Goal: Transaction & Acquisition: Book appointment/travel/reservation

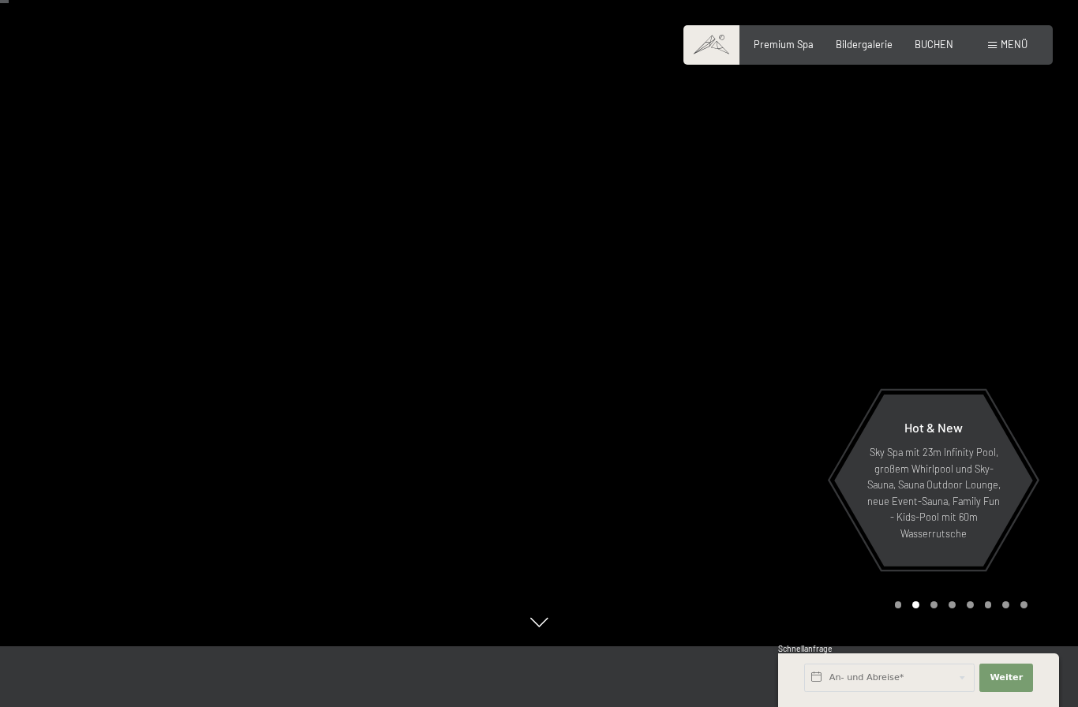
click at [933, 50] on div "Premium Spa Bildergalerie BUCHEN" at bounding box center [842, 45] width 267 height 14
click at [946, 48] on span "BUCHEN" at bounding box center [934, 44] width 39 height 13
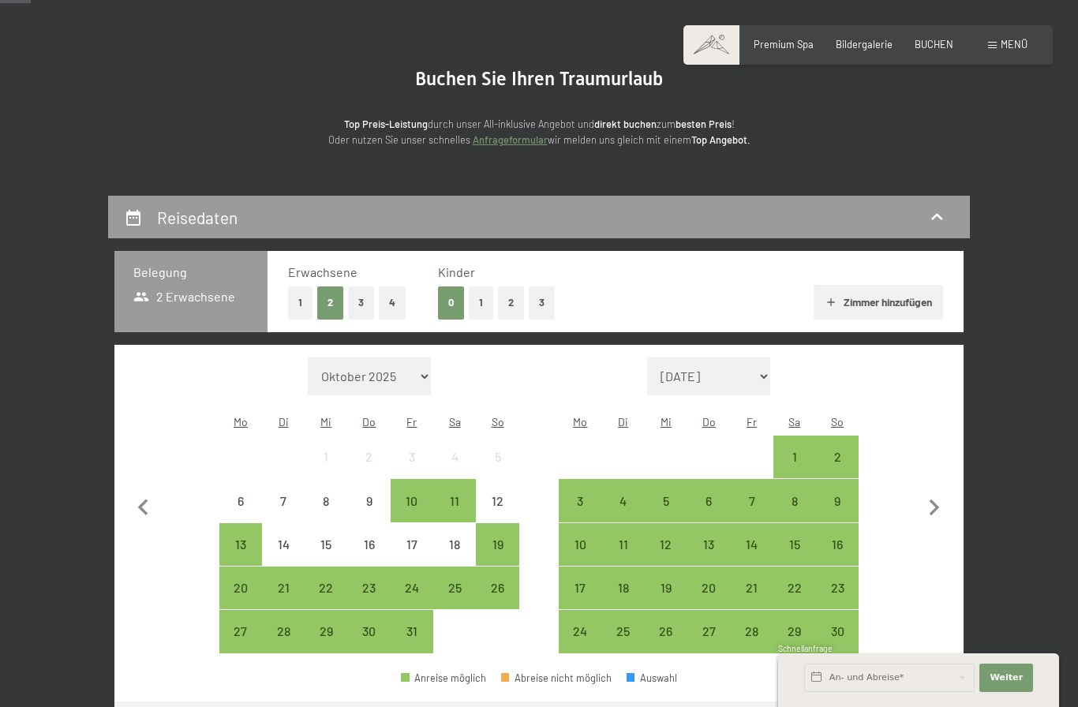
scroll to position [152, 0]
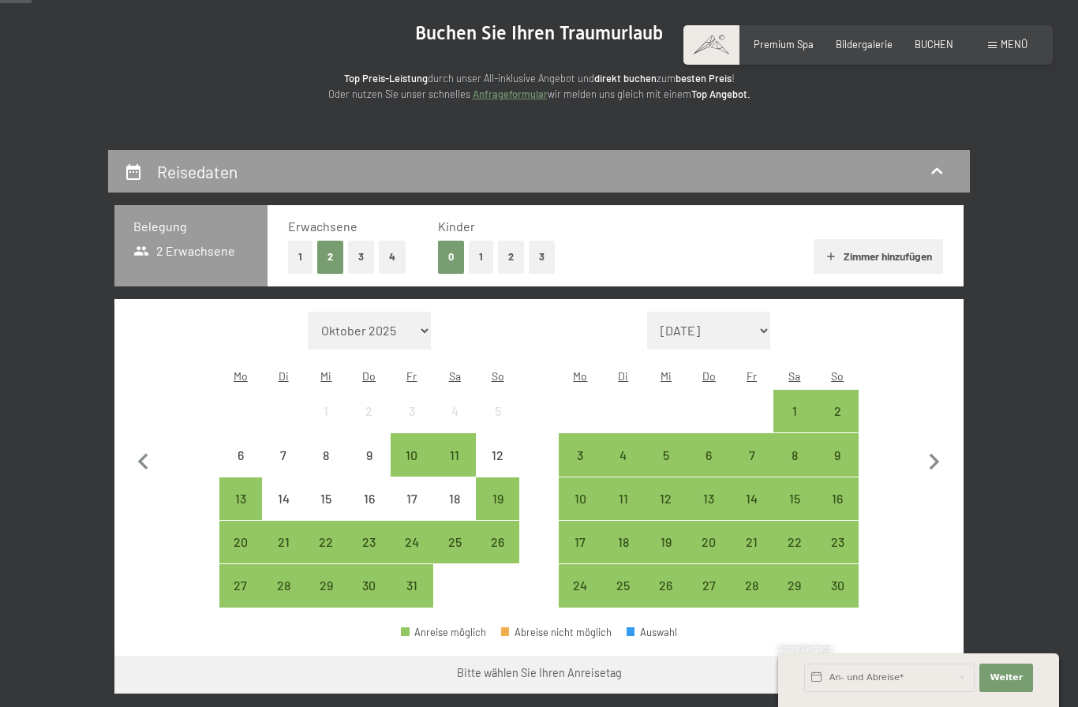
click at [923, 467] on icon "button" at bounding box center [934, 462] width 33 height 33
select select "2025-11-01"
select select "2025-12-01"
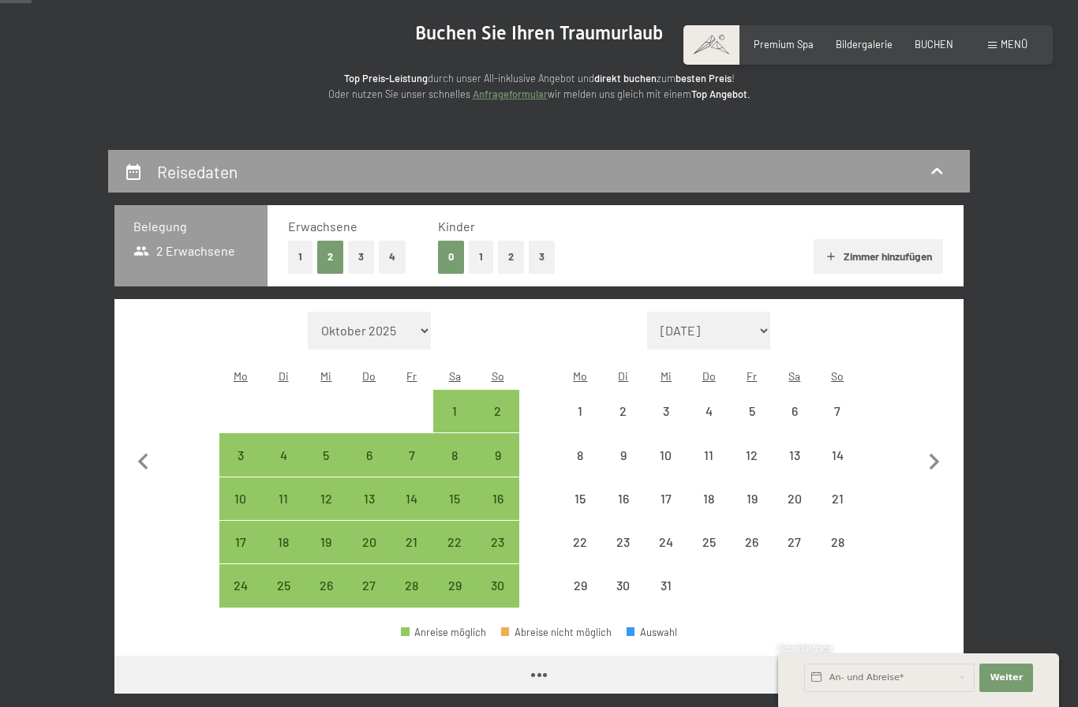
select select "2025-11-01"
select select "2025-12-01"
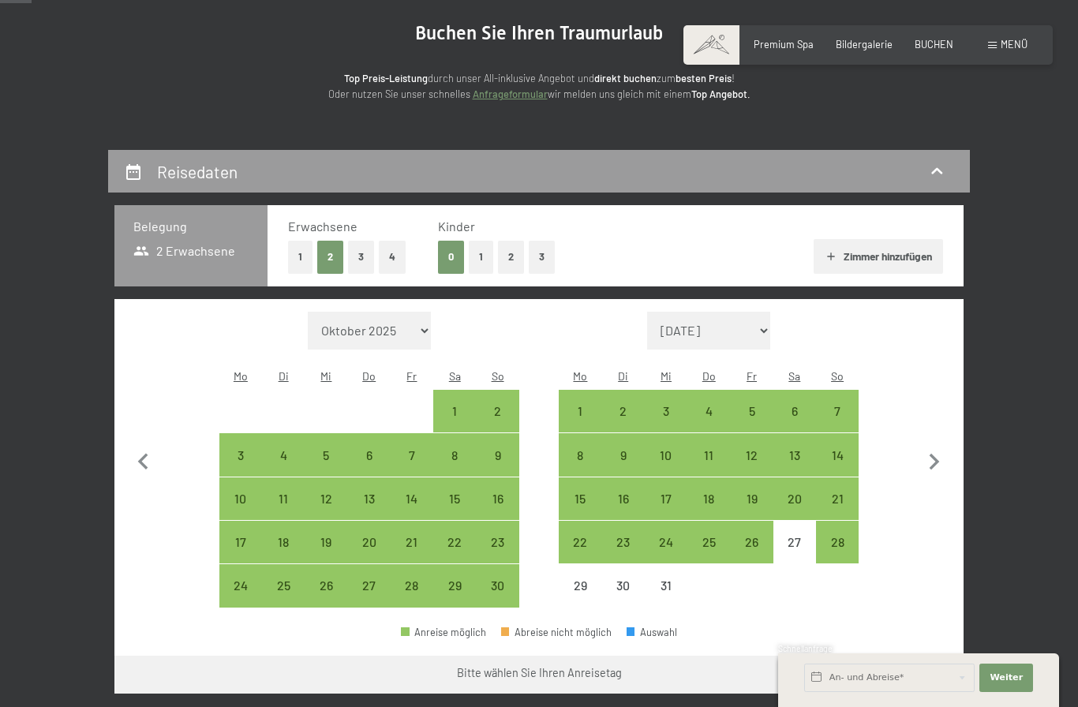
click at [925, 458] on icon "button" at bounding box center [934, 462] width 33 height 33
select select "2025-12-01"
select select "2026-01-01"
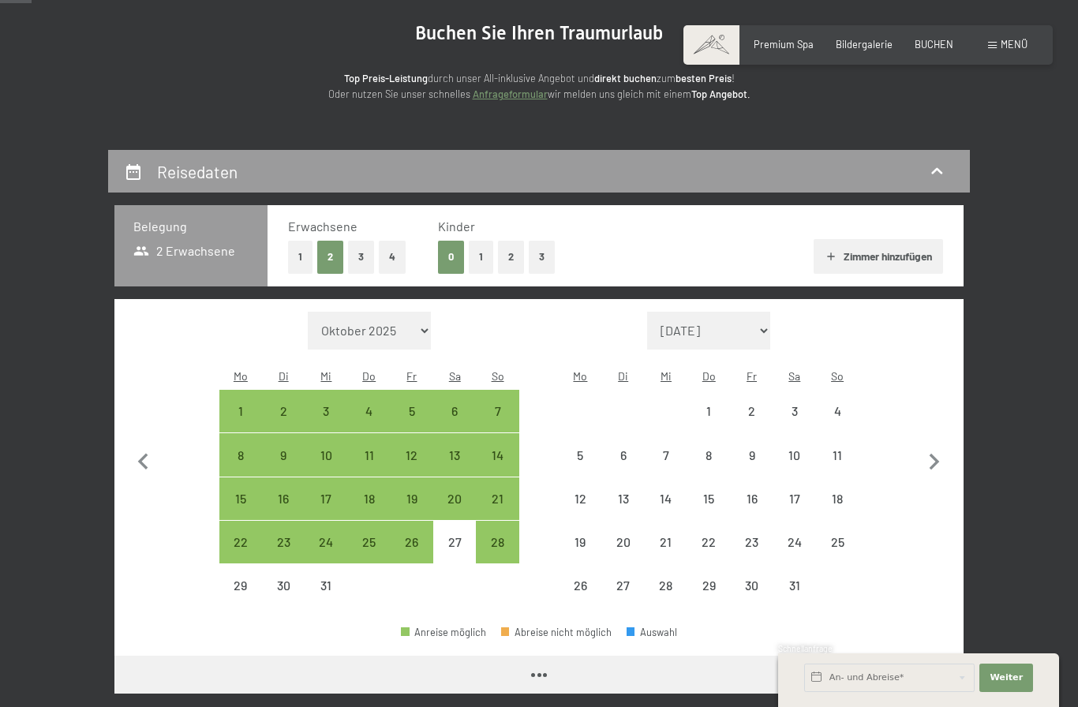
select select "2025-12-01"
select select "2026-01-01"
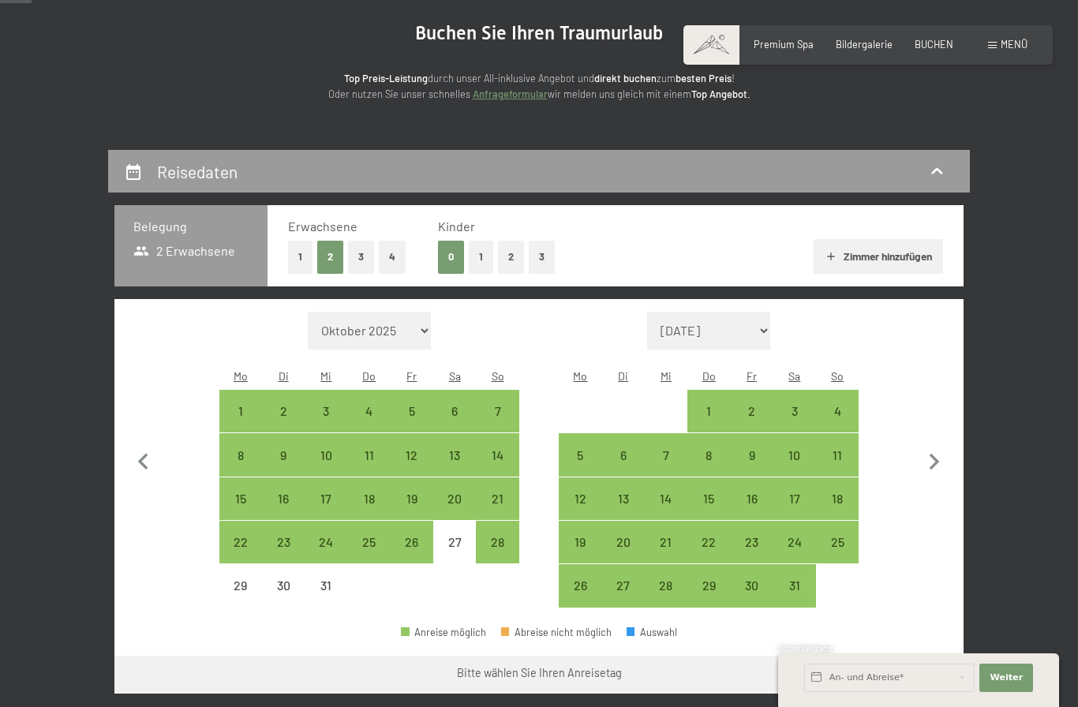
click at [505, 539] on div "28" at bounding box center [496, 555] width 39 height 39
select select "2025-12-01"
select select "2026-01-01"
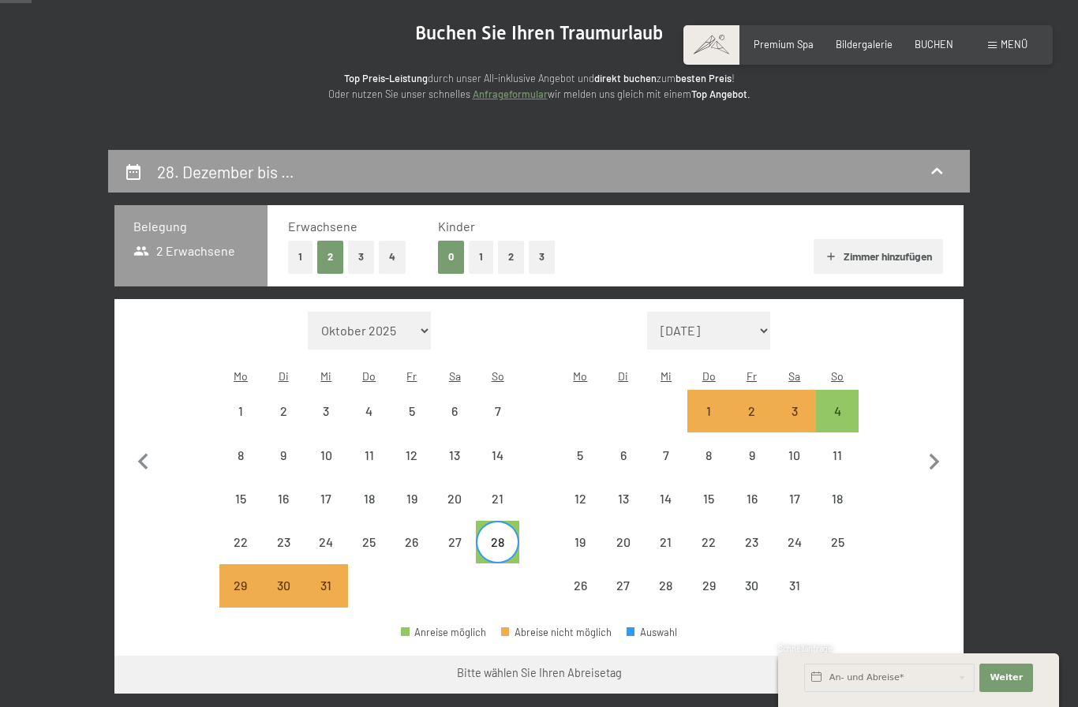
click at [845, 409] on div "4" at bounding box center [836, 424] width 39 height 39
select select "2025-12-01"
select select "2026-01-01"
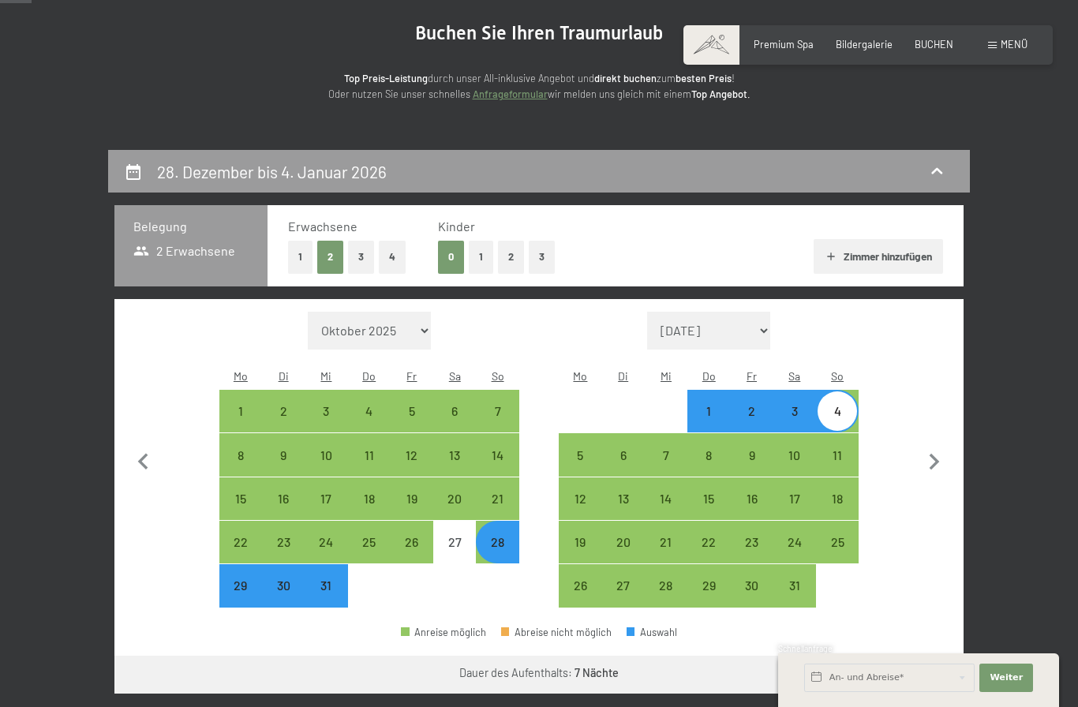
click at [928, 682] on button "Weiter zu „Zimmer“" at bounding box center [892, 675] width 141 height 38
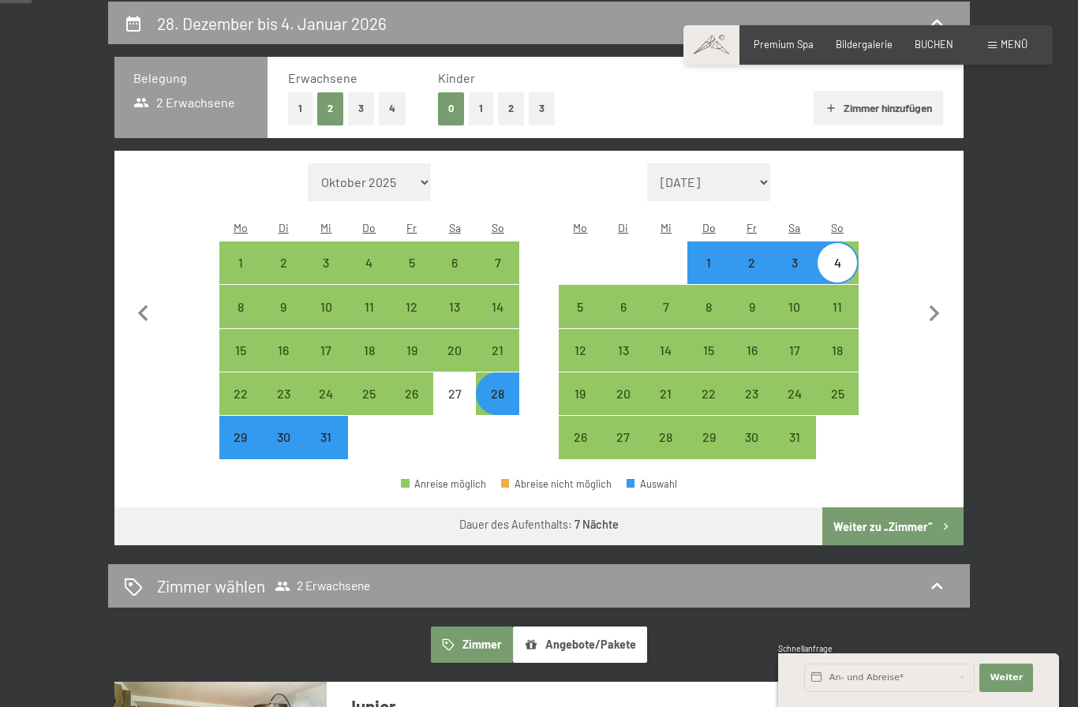
select select "2025-12-01"
select select "2026-01-01"
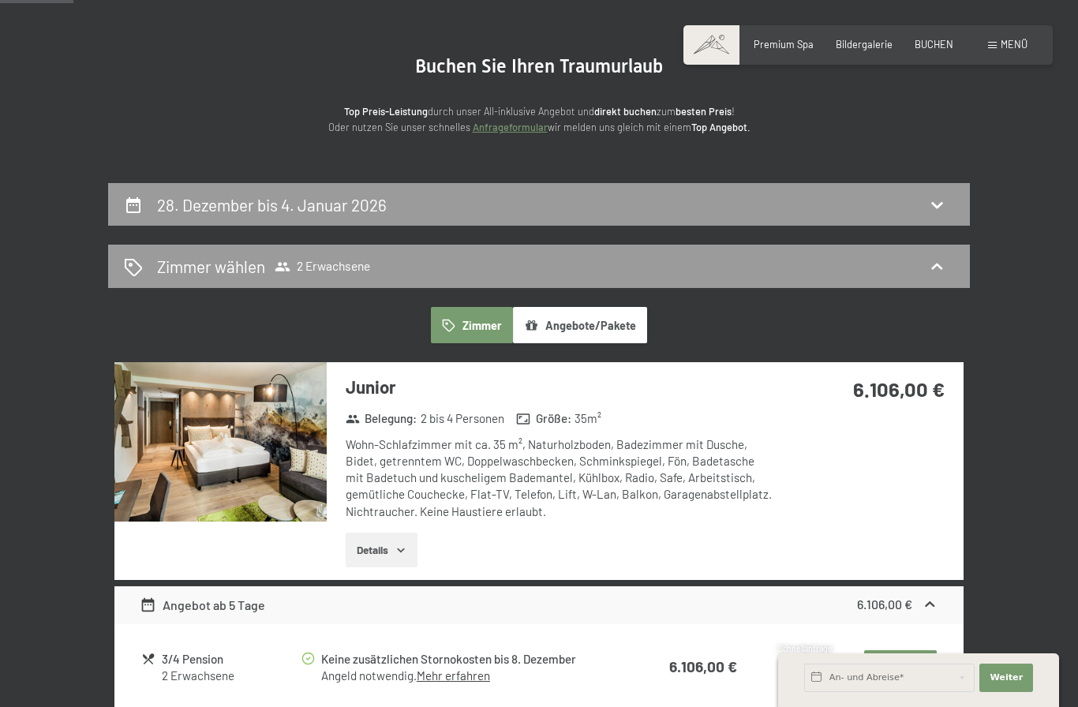
scroll to position [117, 0]
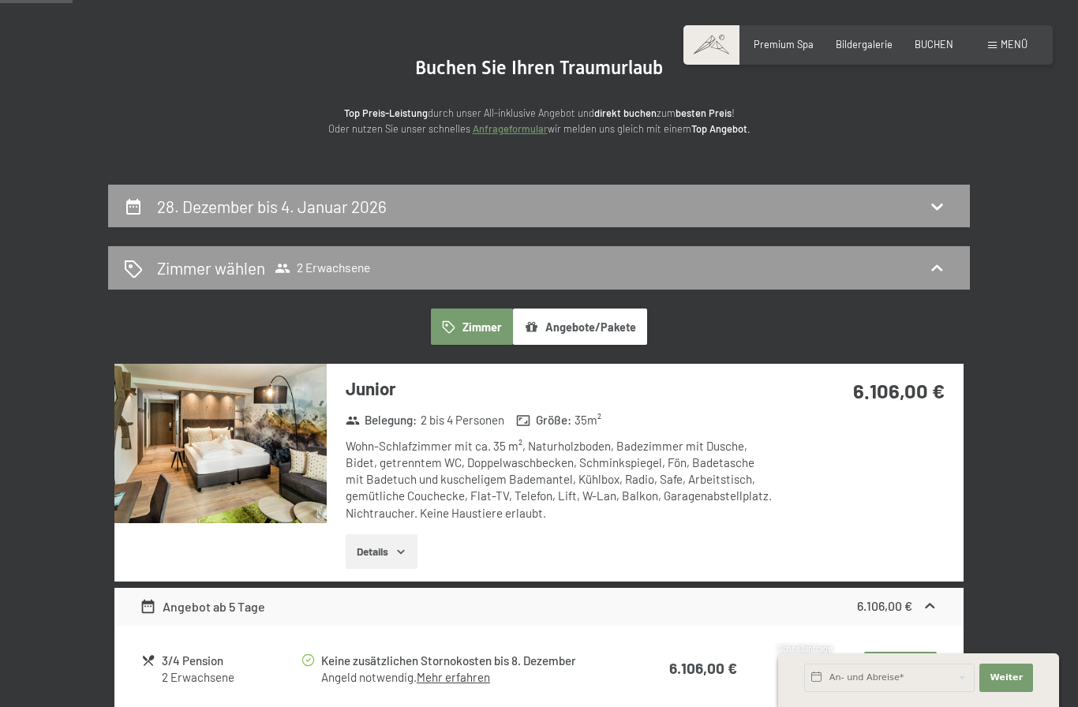
click at [887, 282] on div "Zimmer wählen 2 Erwachsene" at bounding box center [539, 267] width 862 height 43
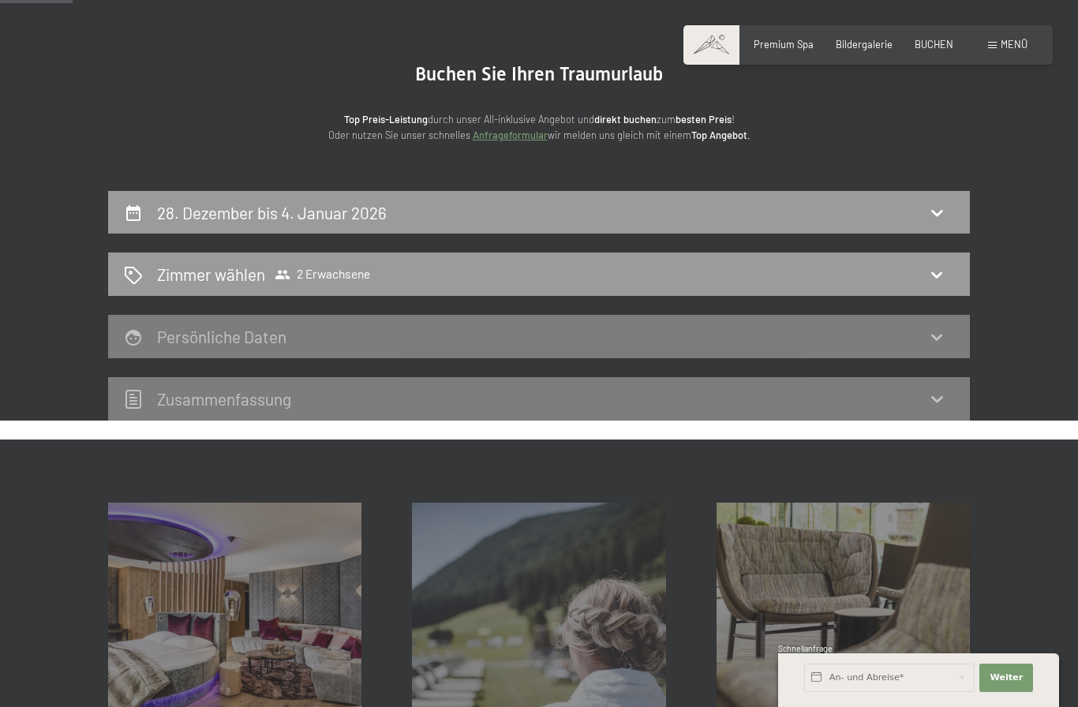
scroll to position [81, 0]
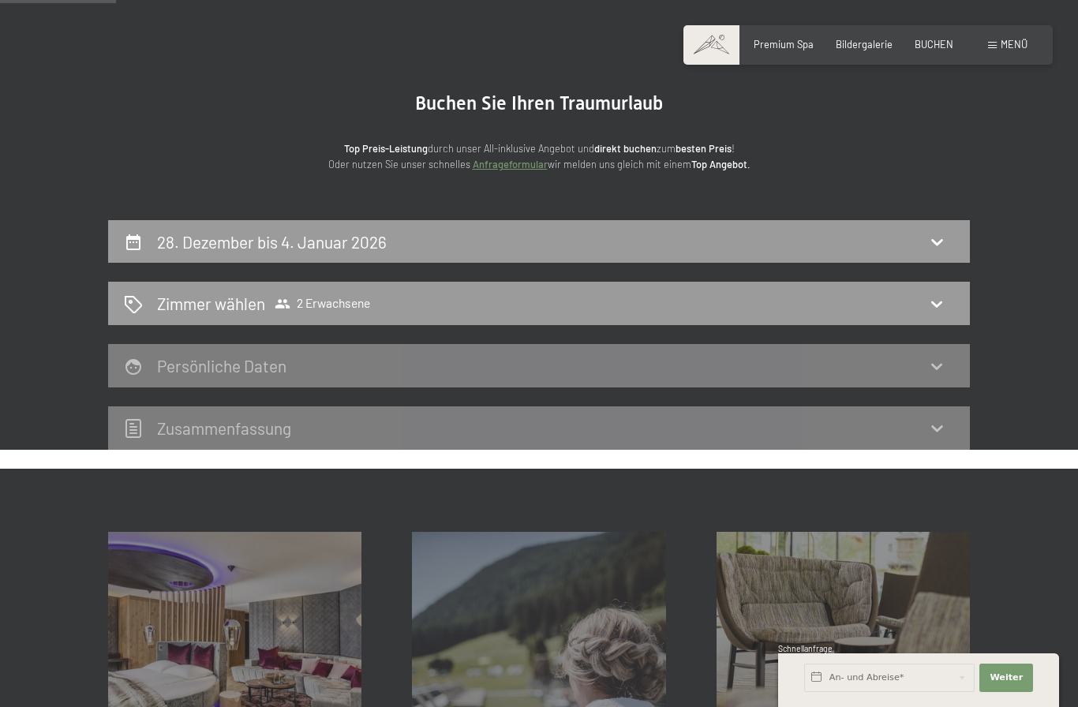
click at [1053, 402] on div "28. Dezember bis 4. Januar 2026 Zimmer wählen 2 Erwachsene Persönliche Daten Zu…" at bounding box center [539, 335] width 1078 height 230
click at [356, 305] on span "2 Erwachsene" at bounding box center [322, 304] width 95 height 16
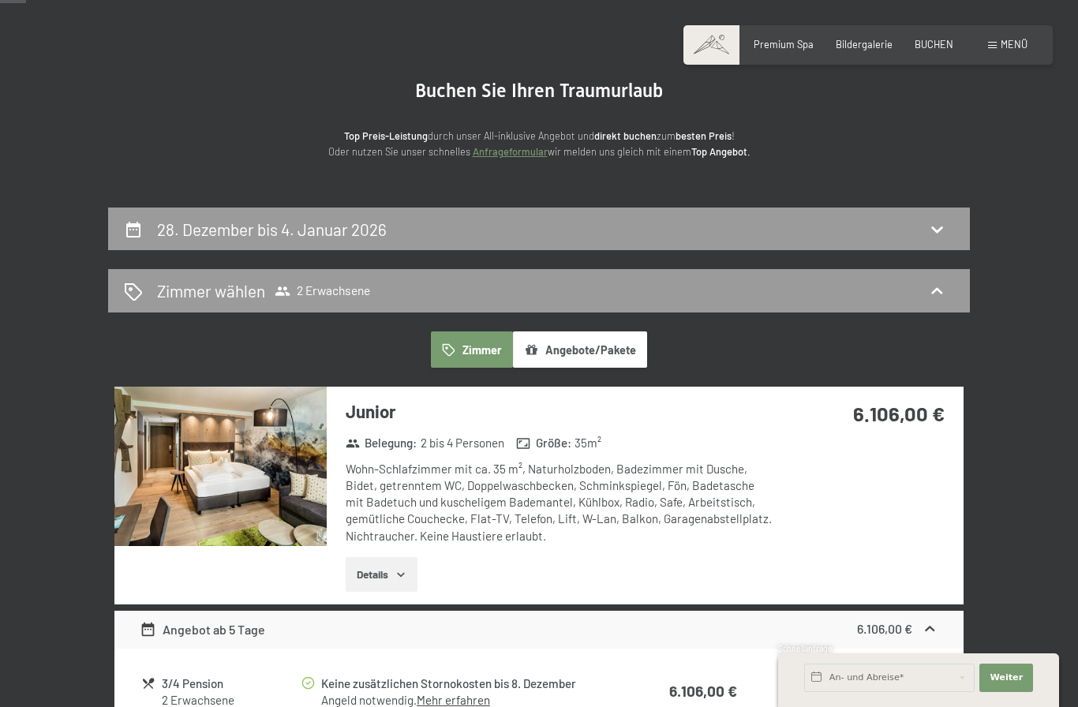
scroll to position [42, 0]
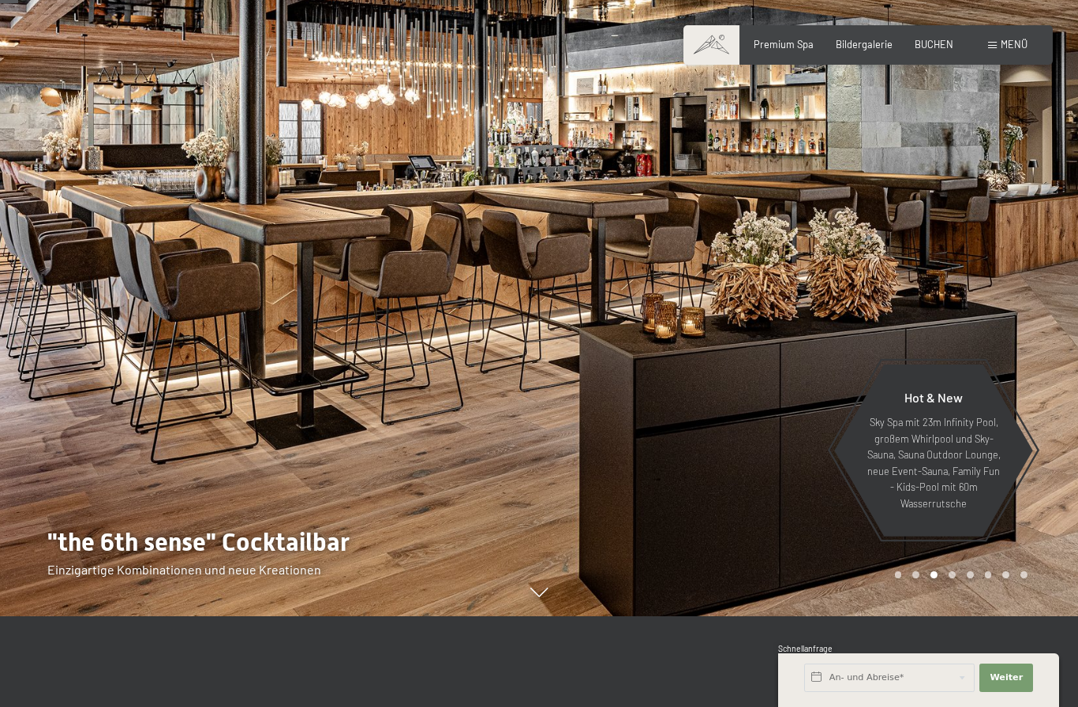
scroll to position [80, 0]
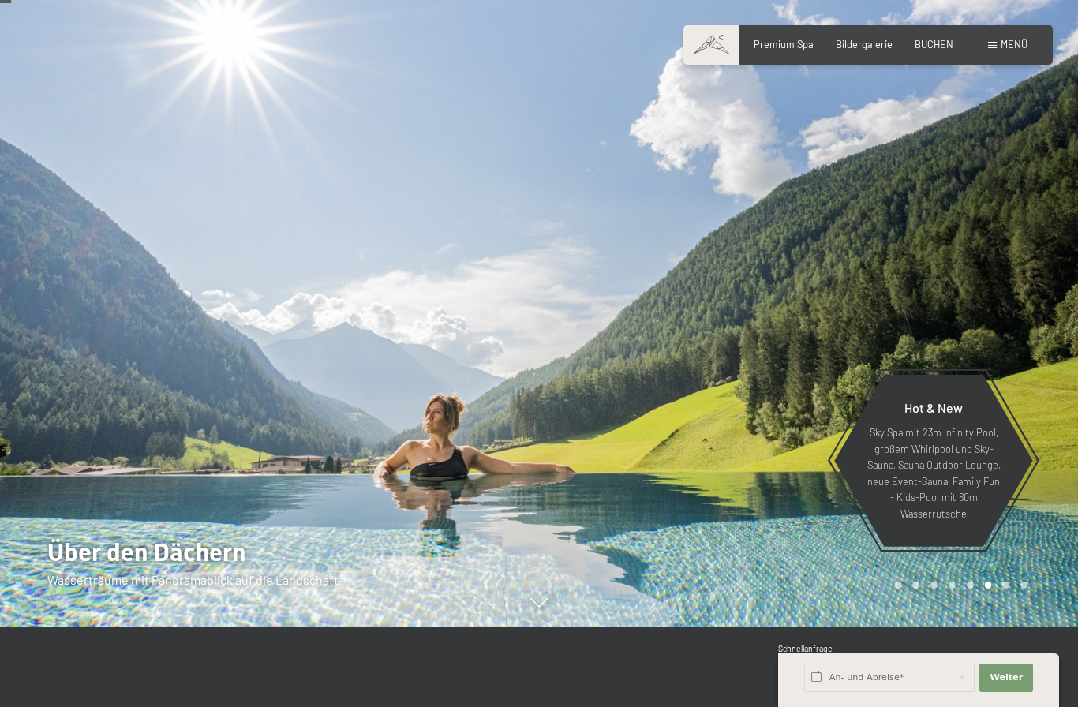
click at [940, 44] on span "BUCHEN" at bounding box center [934, 44] width 39 height 13
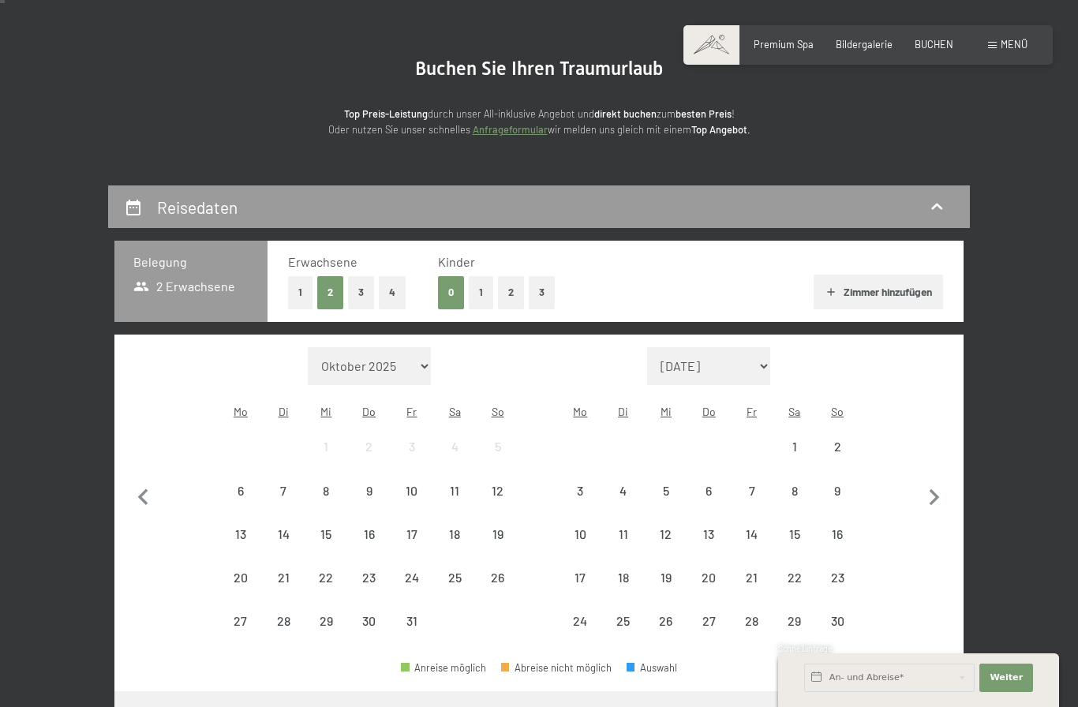
scroll to position [194, 0]
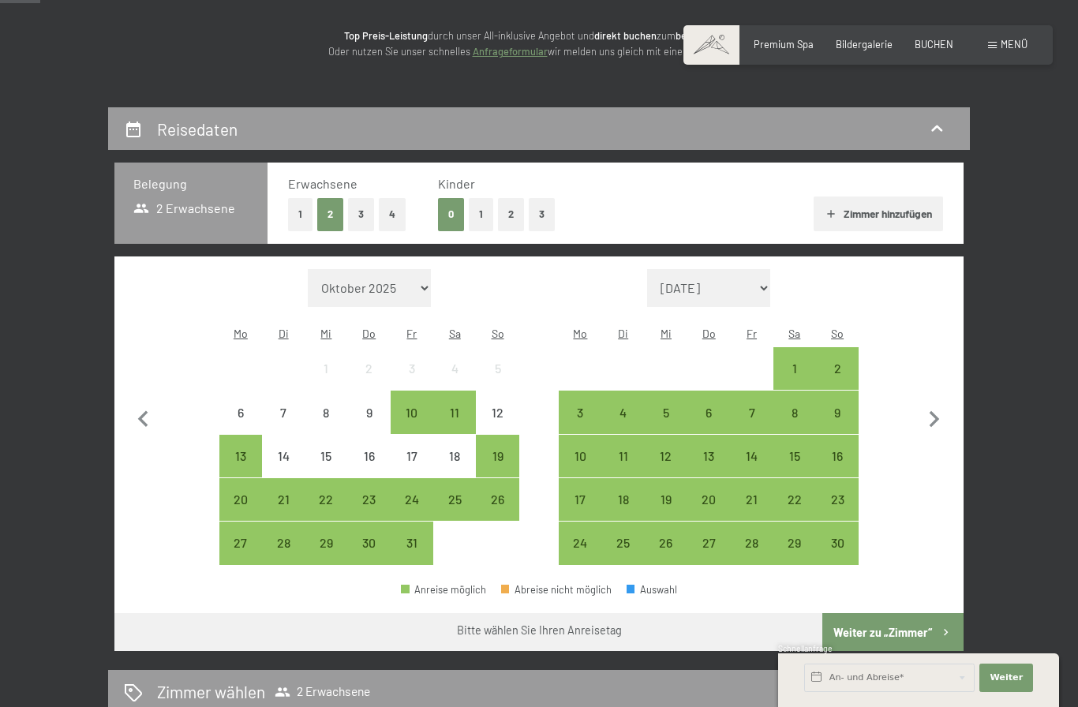
click at [518, 219] on button "2" at bounding box center [511, 214] width 26 height 32
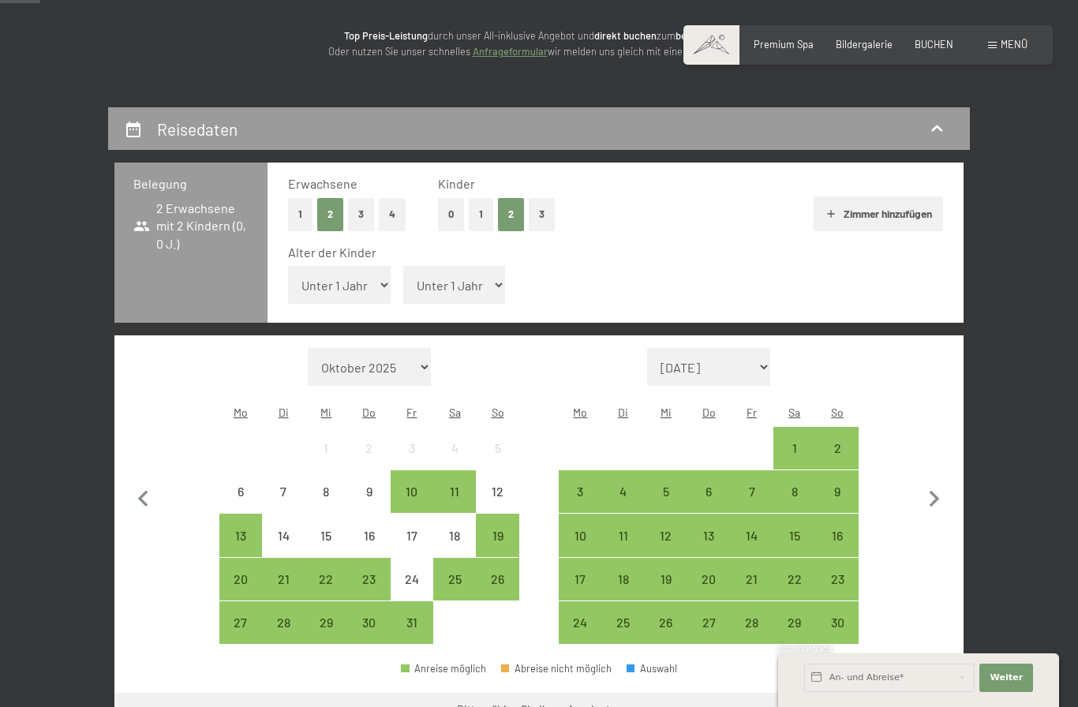
click at [377, 282] on select "Unter 1 Jahr 1 Jahr 2 Jahre 3 Jahre 4 Jahre 5 Jahre 6 Jahre 7 Jahre 8 Jahre 9 J…" at bounding box center [339, 285] width 103 height 38
select select "12"
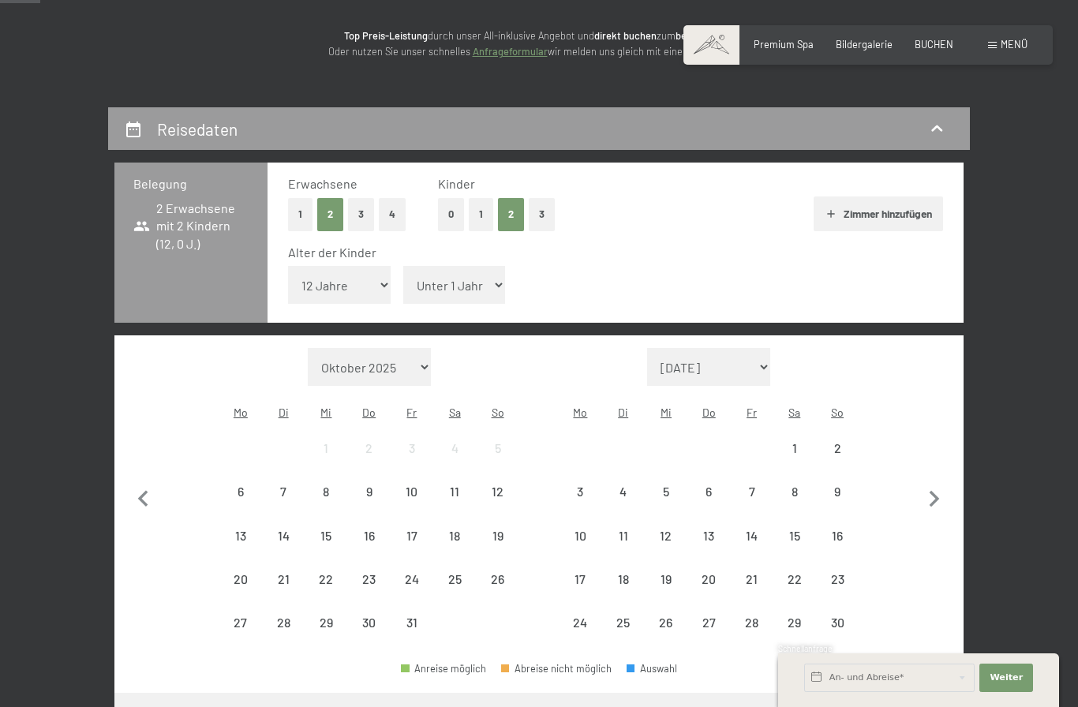
click at [494, 284] on select "Unter 1 Jahr 1 Jahr 2 Jahre 3 Jahre 4 Jahre 5 Jahre 6 Jahre 7 Jahre 8 Jahre 9 J…" at bounding box center [454, 285] width 103 height 38
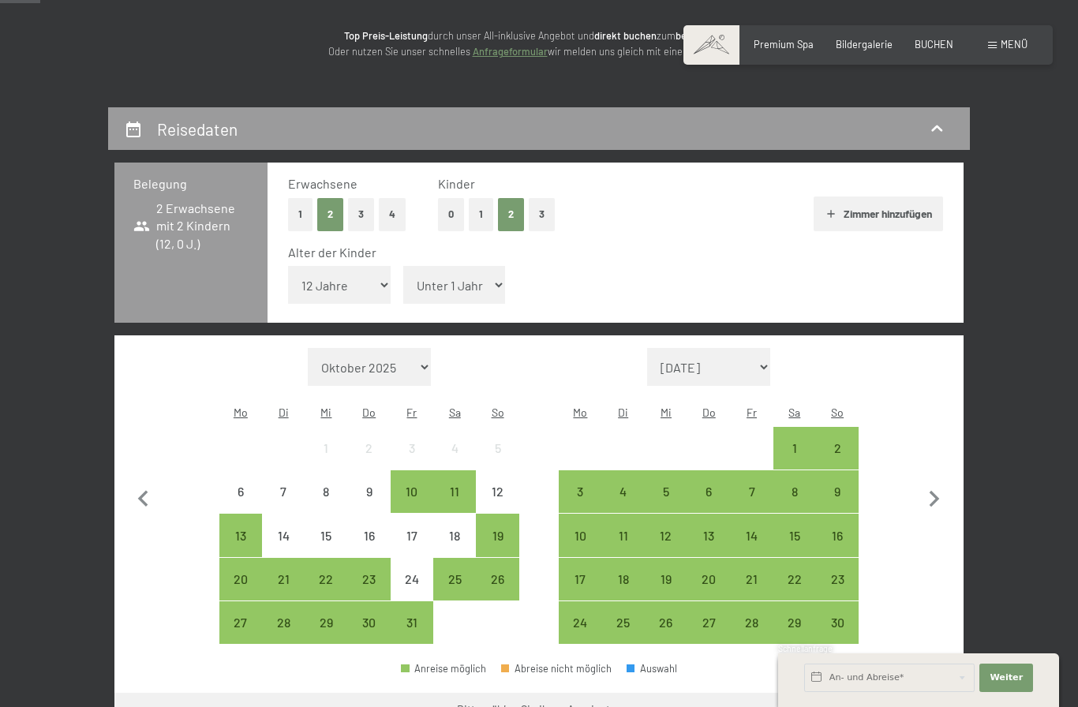
select select "16"
click at [931, 488] on icon "button" at bounding box center [934, 499] width 33 height 33
select select "2025-11-01"
select select "2025-12-01"
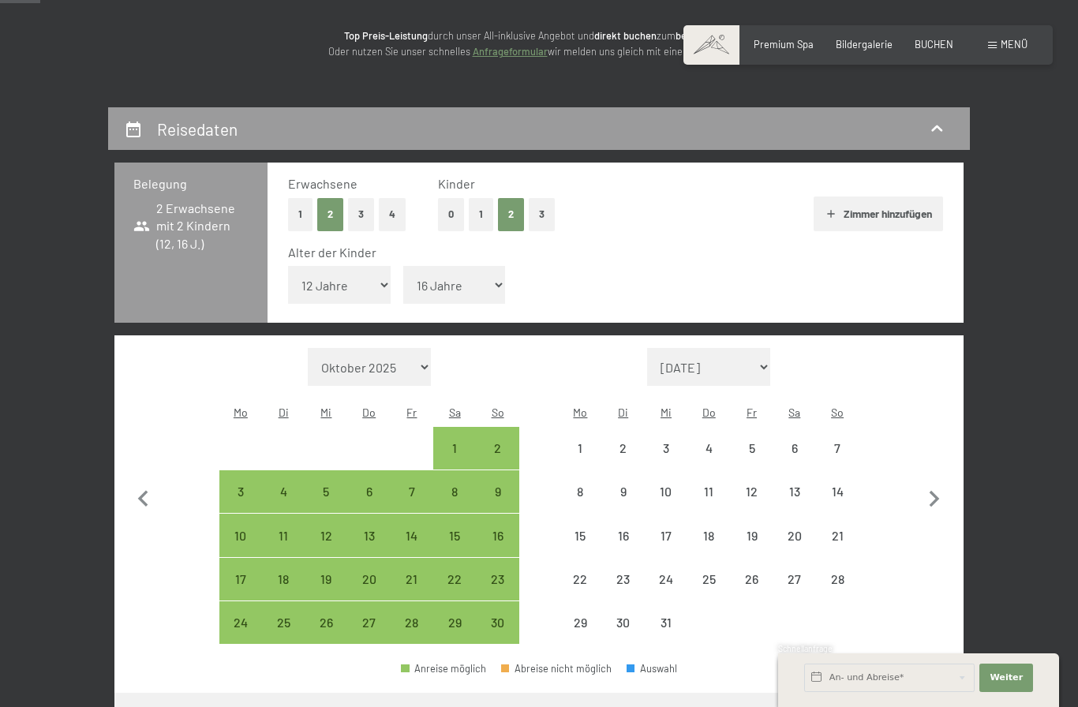
select select "2025-11-01"
select select "2025-12-01"
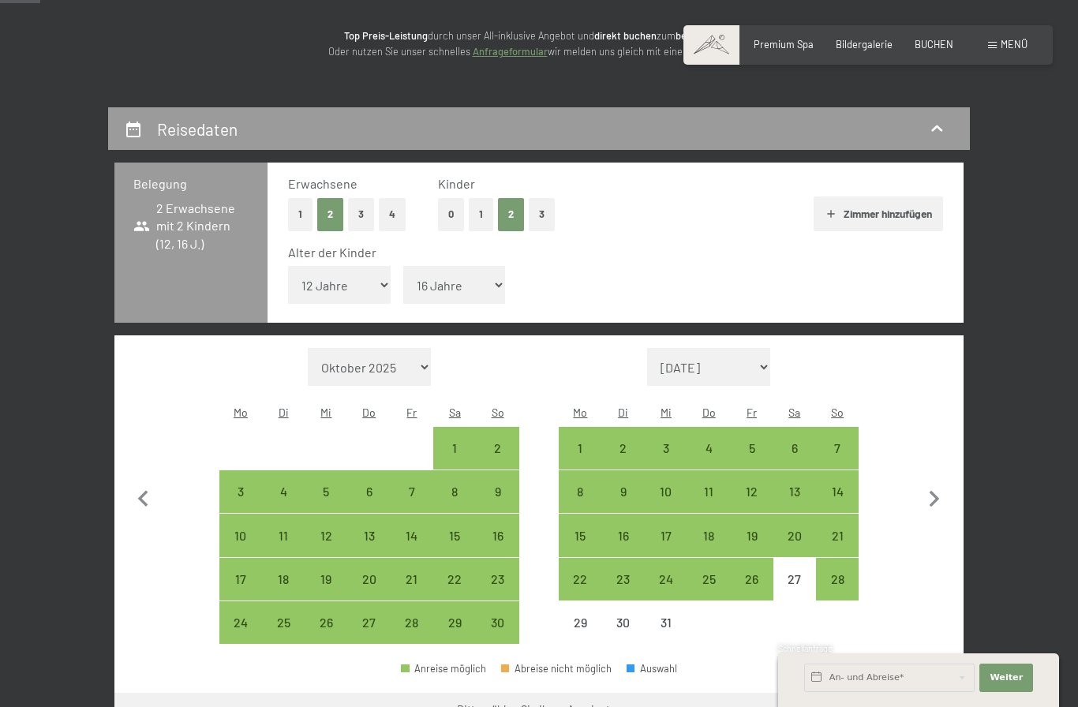
click at [933, 491] on icon "button" at bounding box center [934, 499] width 33 height 33
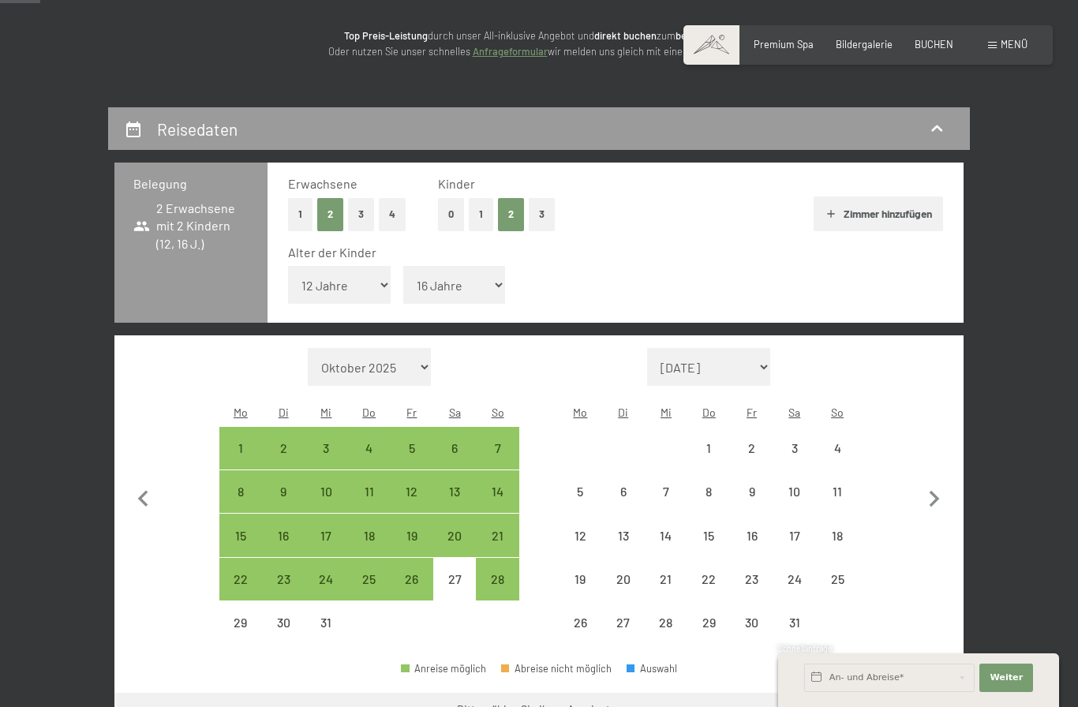
select select "2025-12-01"
select select "2026-01-01"
select select "2025-12-01"
select select "2026-01-01"
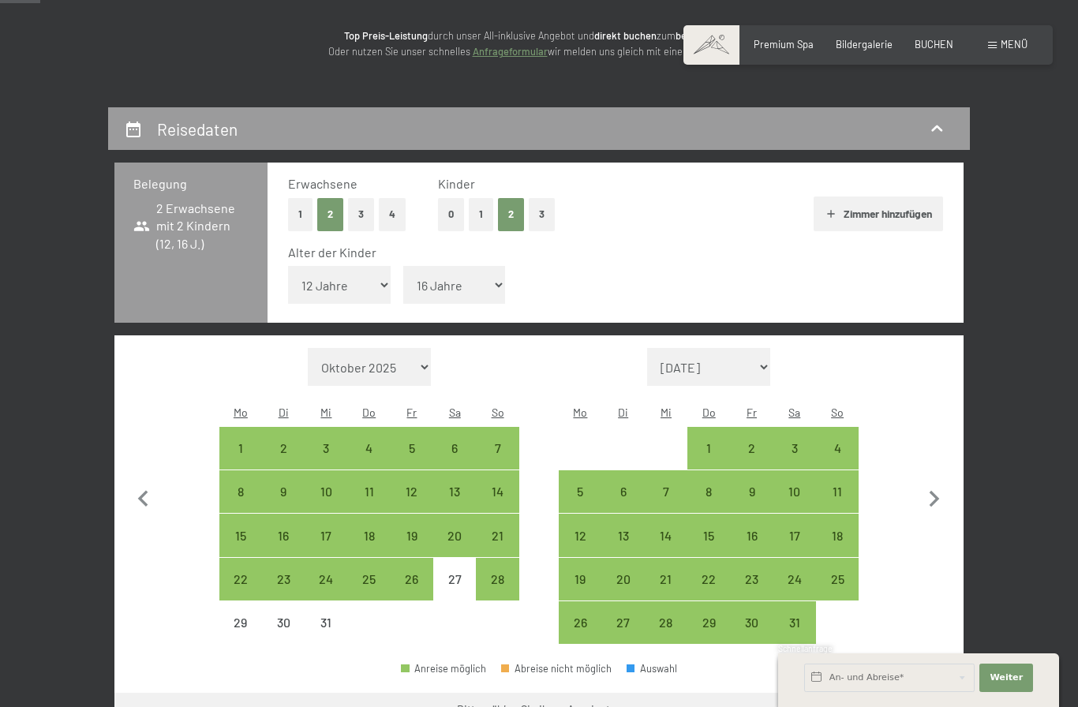
click at [755, 448] on div "2" at bounding box center [750, 461] width 39 height 39
select select "2025-12-01"
select select "2026-01-01"
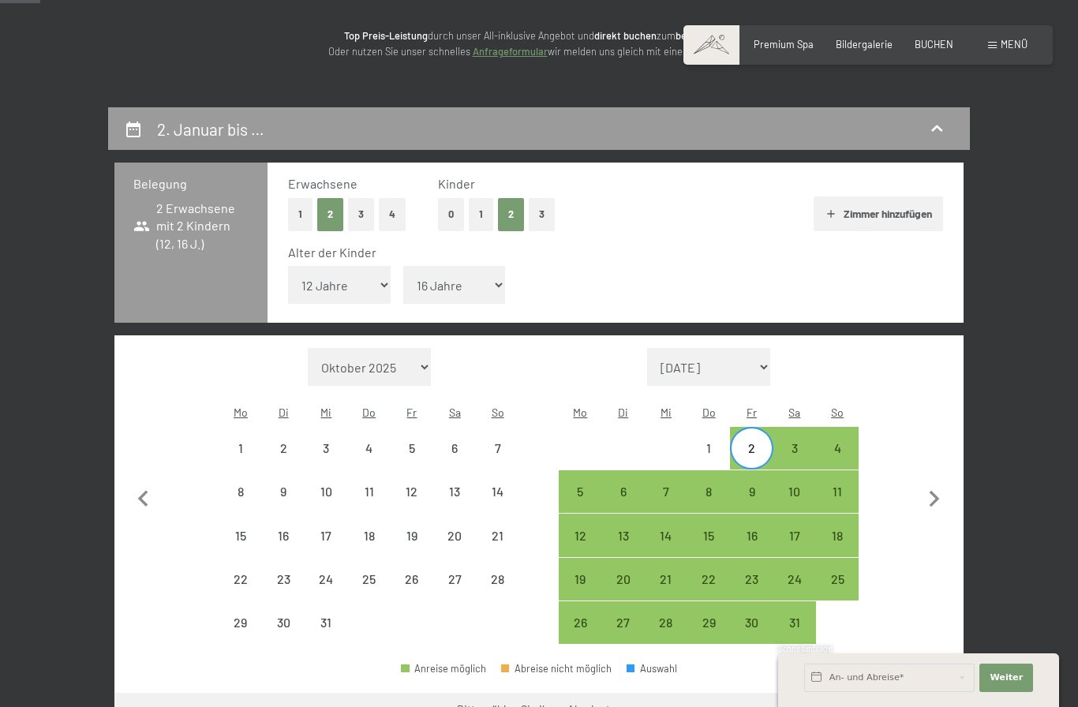
click at [494, 579] on div "28" at bounding box center [496, 592] width 39 height 39
select select "2025-12-01"
select select "2026-01-01"
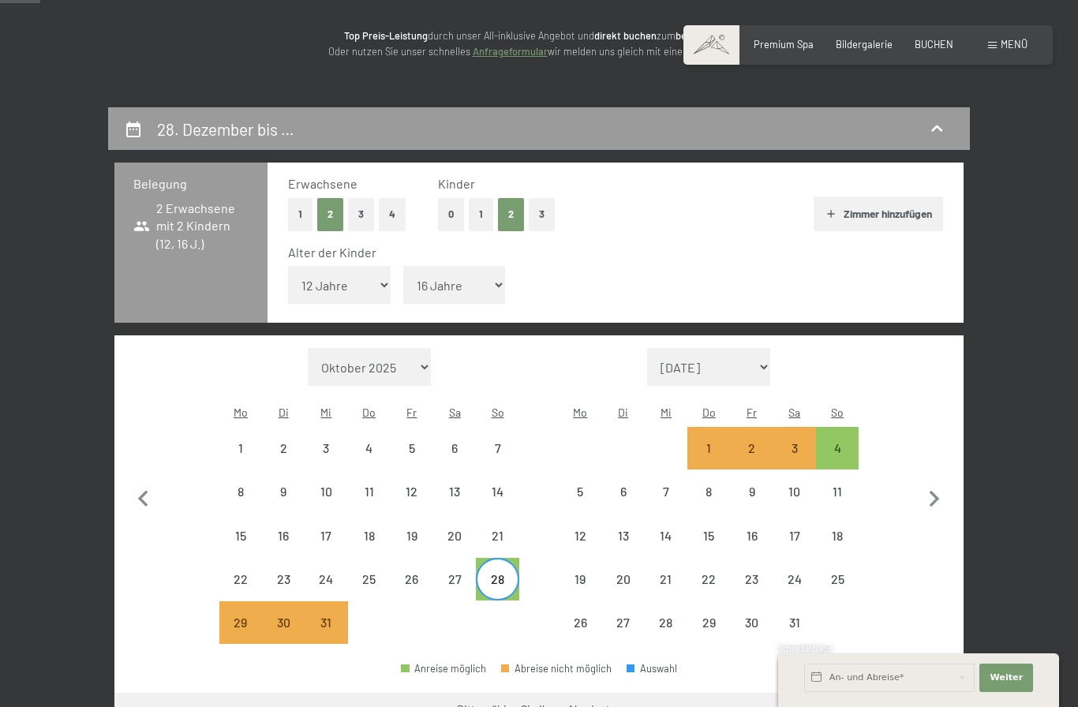
click at [844, 443] on div "4" at bounding box center [836, 461] width 39 height 39
select select "2025-12-01"
select select "2026-01-01"
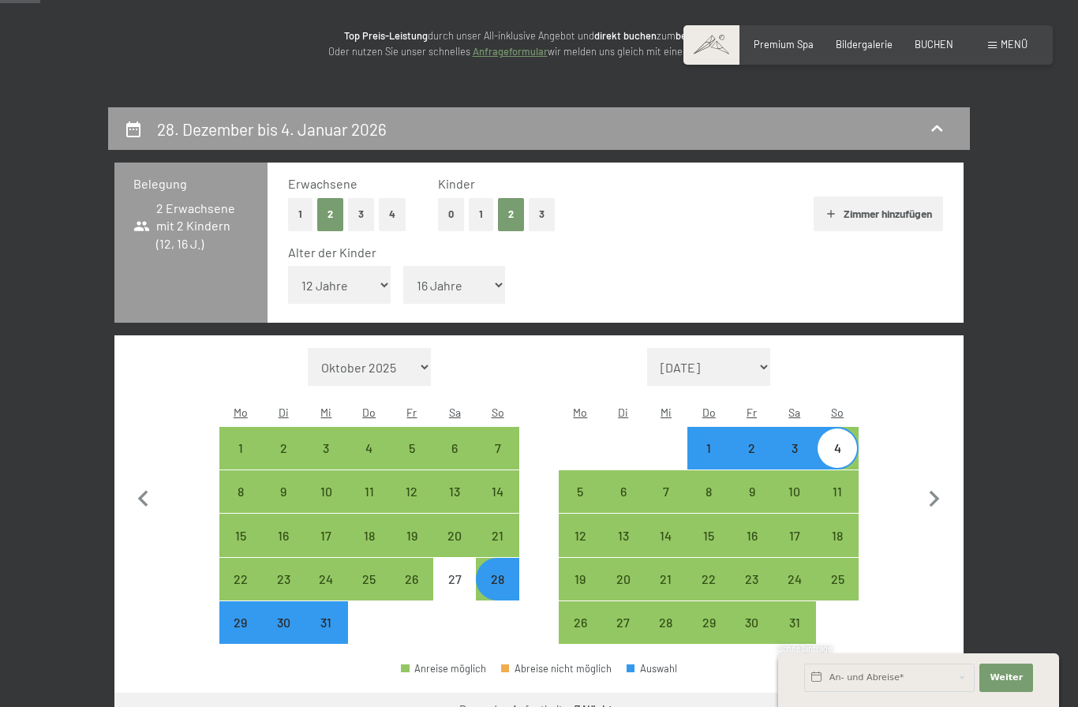
click at [501, 584] on div "28" at bounding box center [496, 592] width 39 height 39
select select "2025-12-01"
select select "2026-01-01"
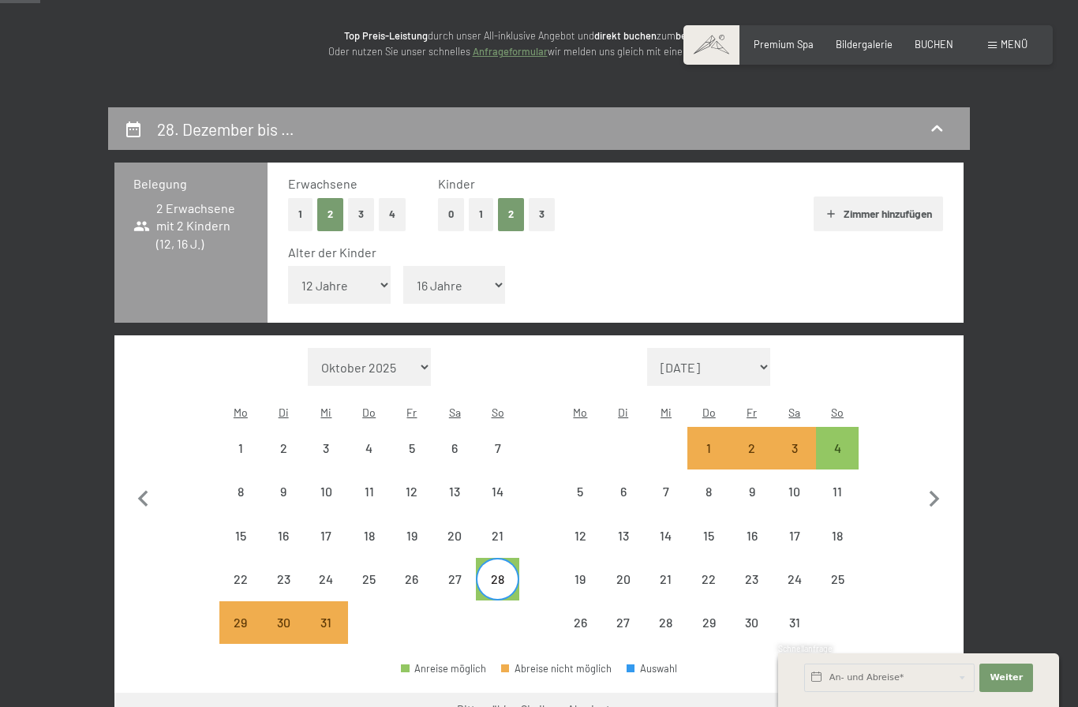
click at [506, 582] on div "28" at bounding box center [496, 592] width 39 height 39
select select "2025-12-01"
select select "2026-01-01"
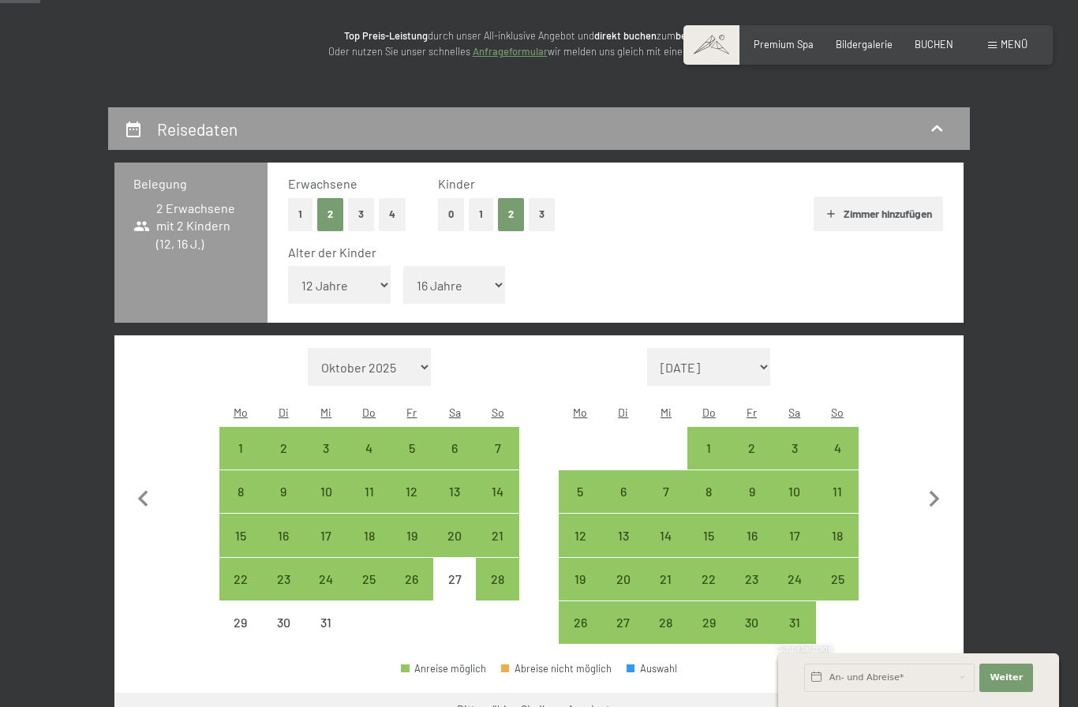
click at [801, 446] on div "3" at bounding box center [794, 461] width 39 height 39
select select "2025-12-01"
select select "2026-01-01"
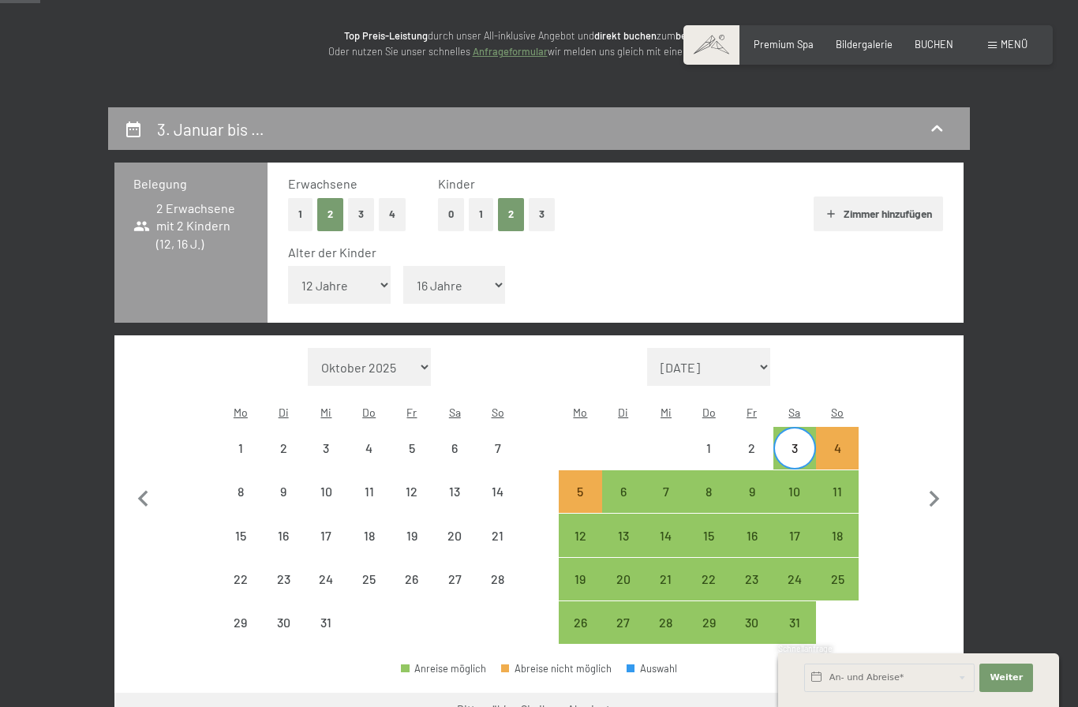
click at [495, 583] on div "28" at bounding box center [496, 592] width 39 height 39
select select "2025-12-01"
select select "2026-01-01"
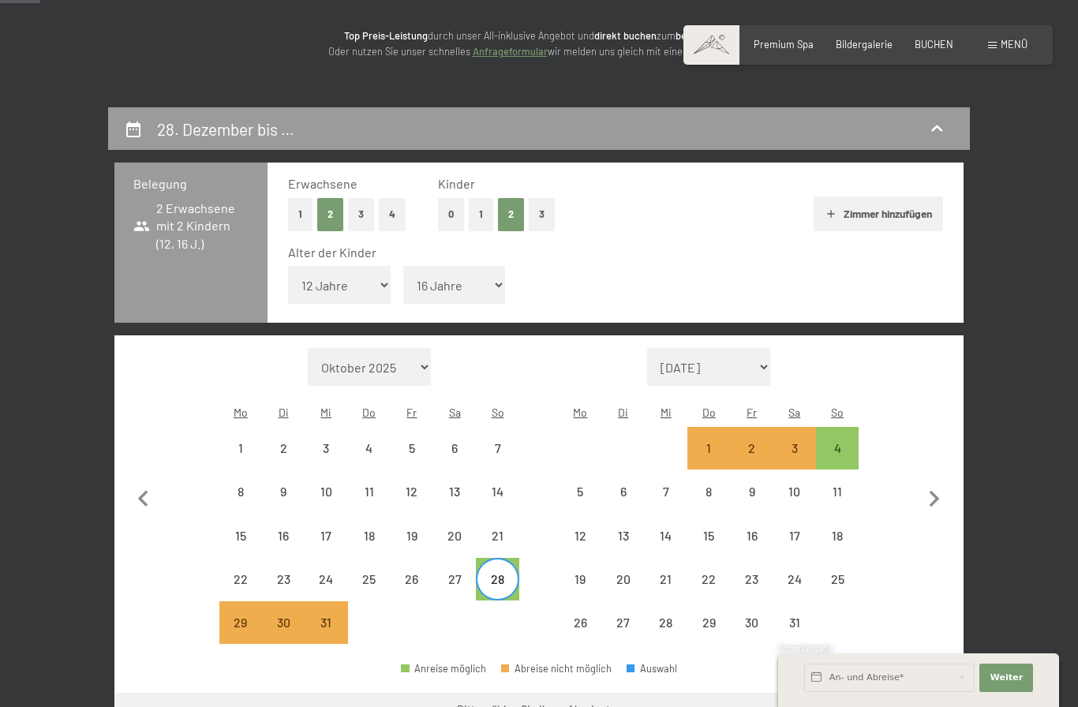
click at [840, 442] on div "4" at bounding box center [836, 461] width 39 height 39
select select "2025-12-01"
select select "2026-01-01"
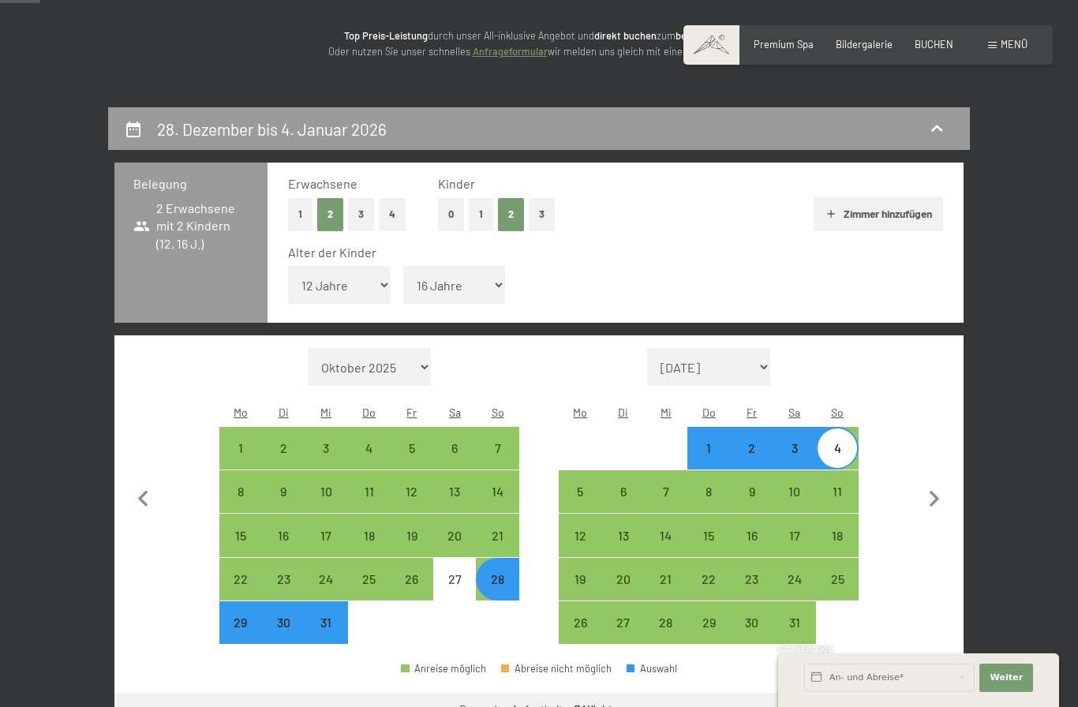
click at [937, 495] on icon "button" at bounding box center [935, 499] width 10 height 17
select select "2026-01-01"
select select "2026-02-01"
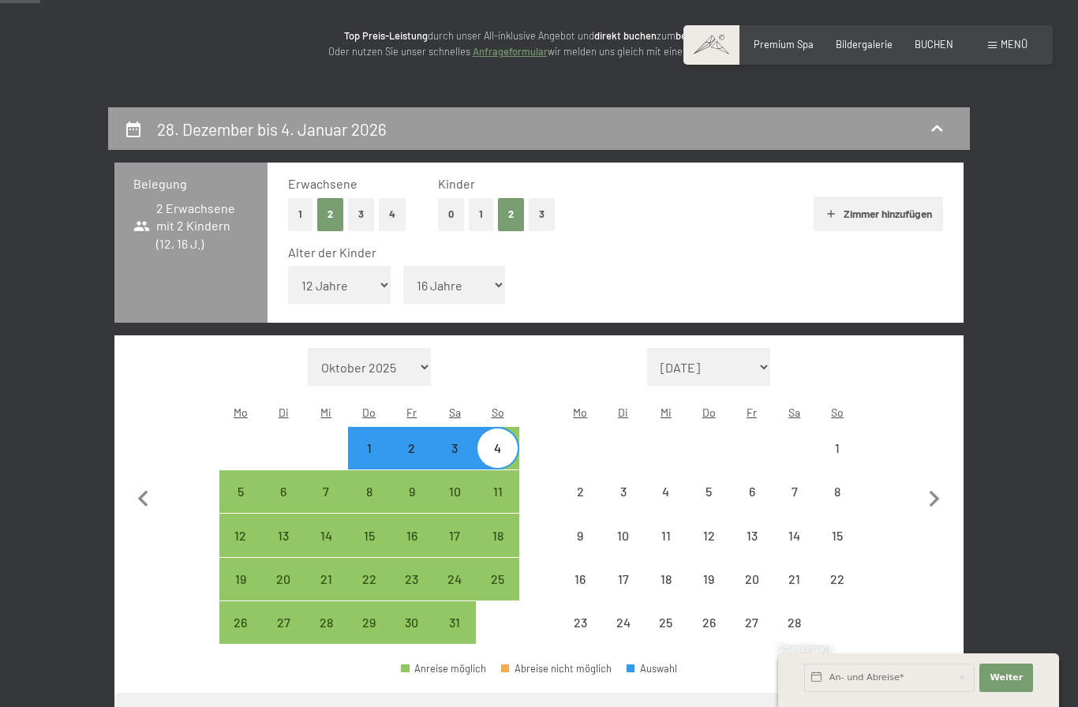
select select "2026-01-01"
select select "2026-02-01"
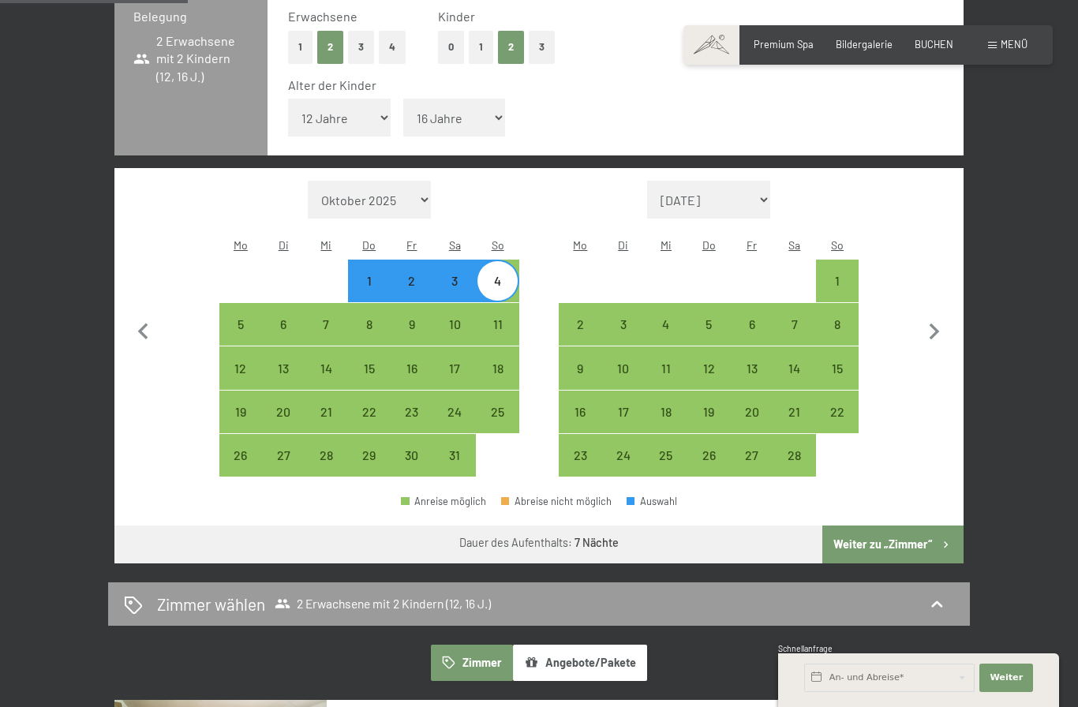
scroll to position [412, 0]
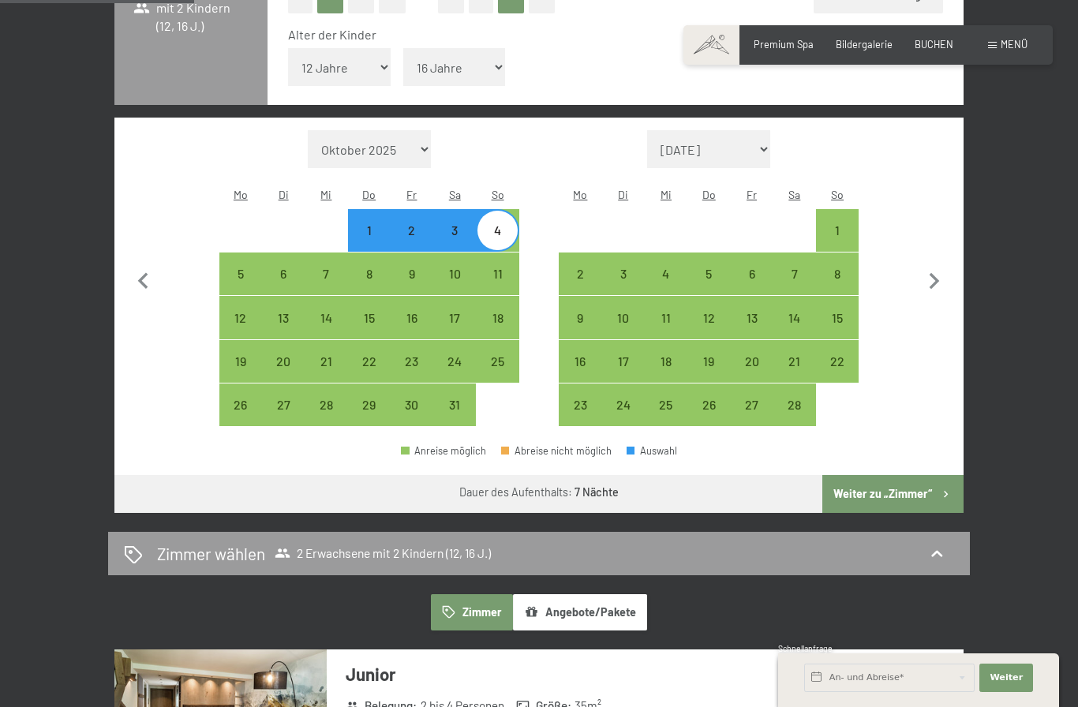
click at [147, 271] on icon "button" at bounding box center [143, 281] width 33 height 33
select select "2025-12-01"
select select "2026-01-01"
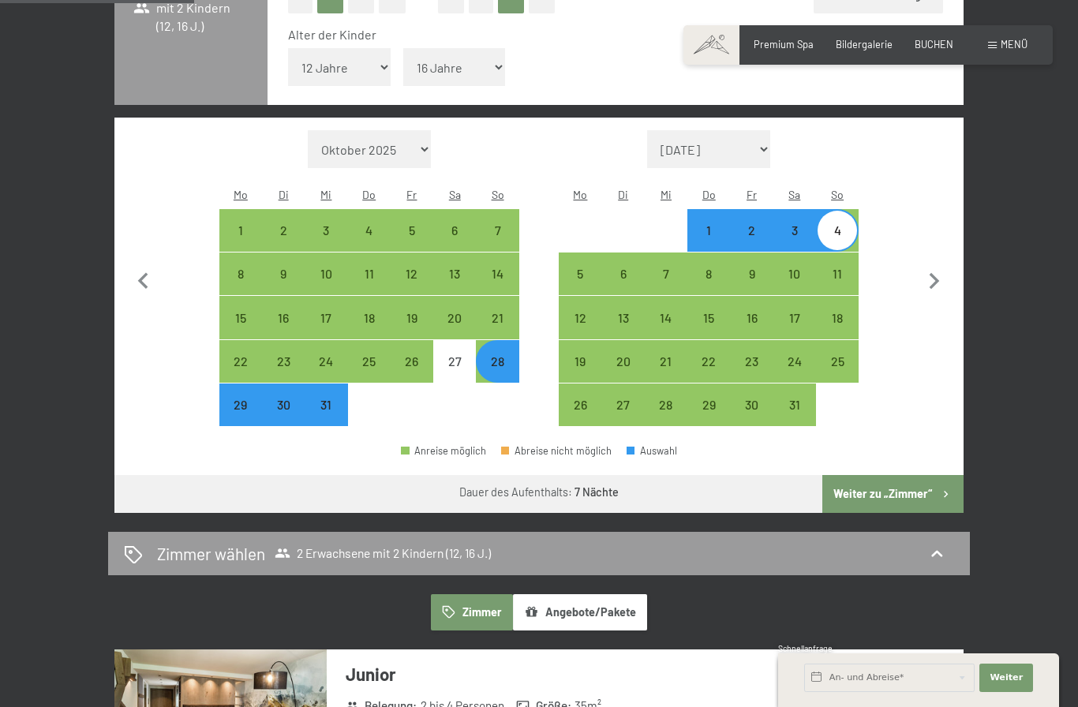
click at [499, 360] on div "28" at bounding box center [496, 374] width 39 height 39
select select "2025-12-01"
select select "2026-01-01"
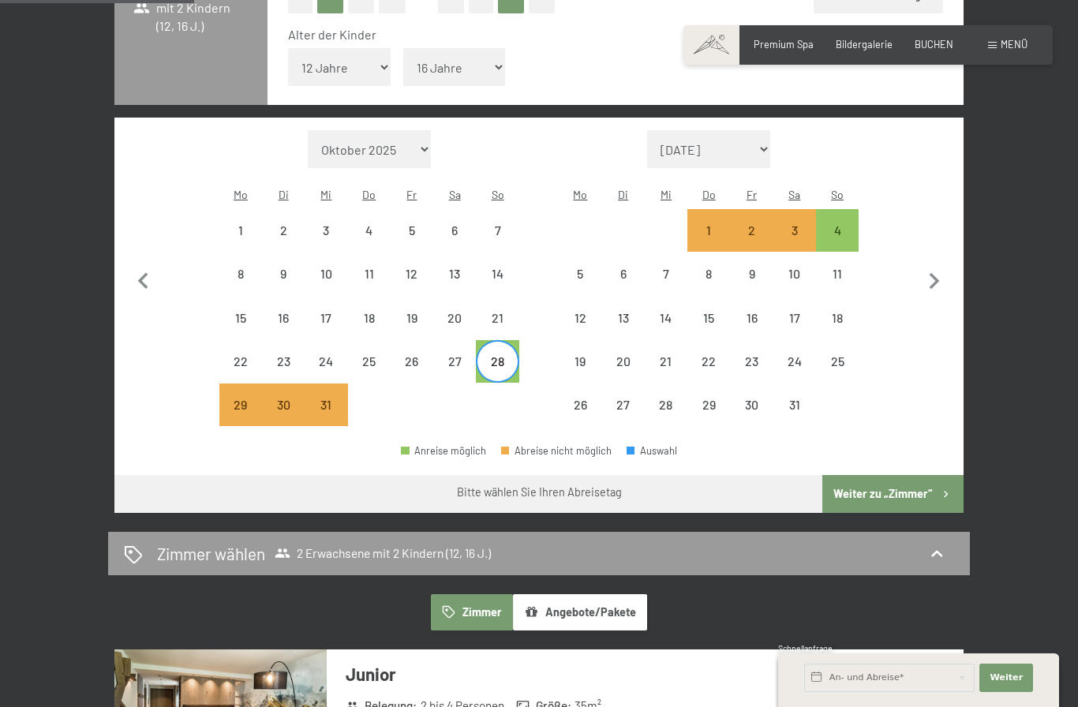
click at [758, 224] on div "2" at bounding box center [750, 243] width 39 height 39
select select "2025-12-01"
select select "2026-01-01"
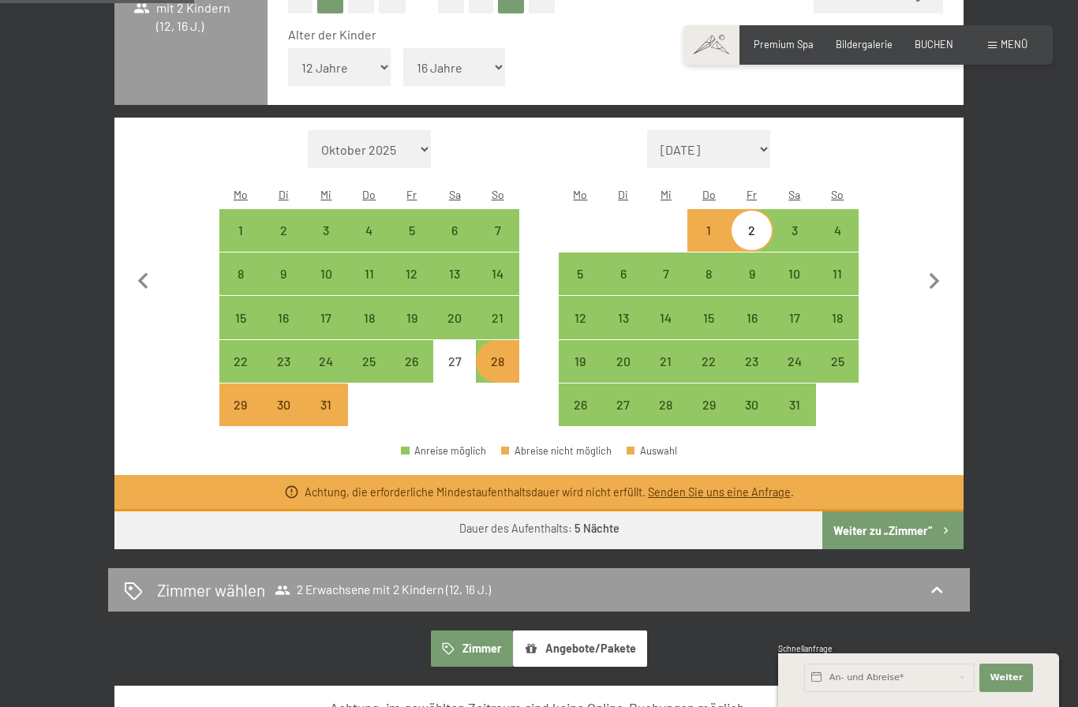
click at [501, 364] on div "28" at bounding box center [496, 374] width 39 height 39
select select "2025-12-01"
select select "2026-01-01"
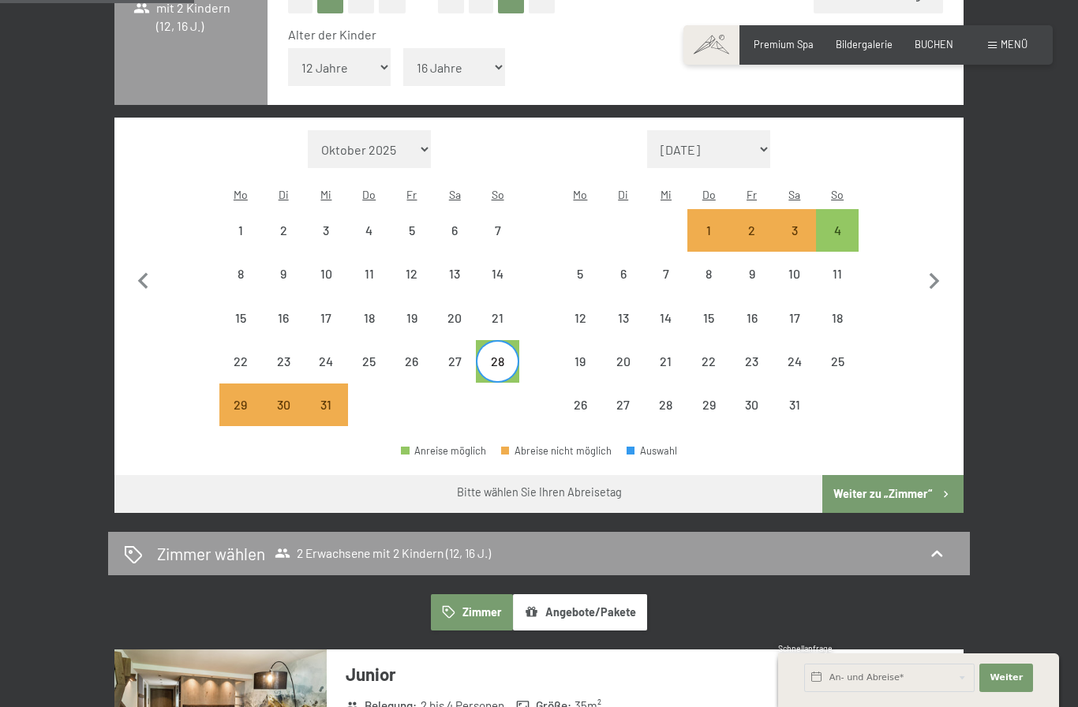
click at [501, 358] on div "28" at bounding box center [496, 374] width 39 height 39
select select "2025-12-01"
select select "2026-01-01"
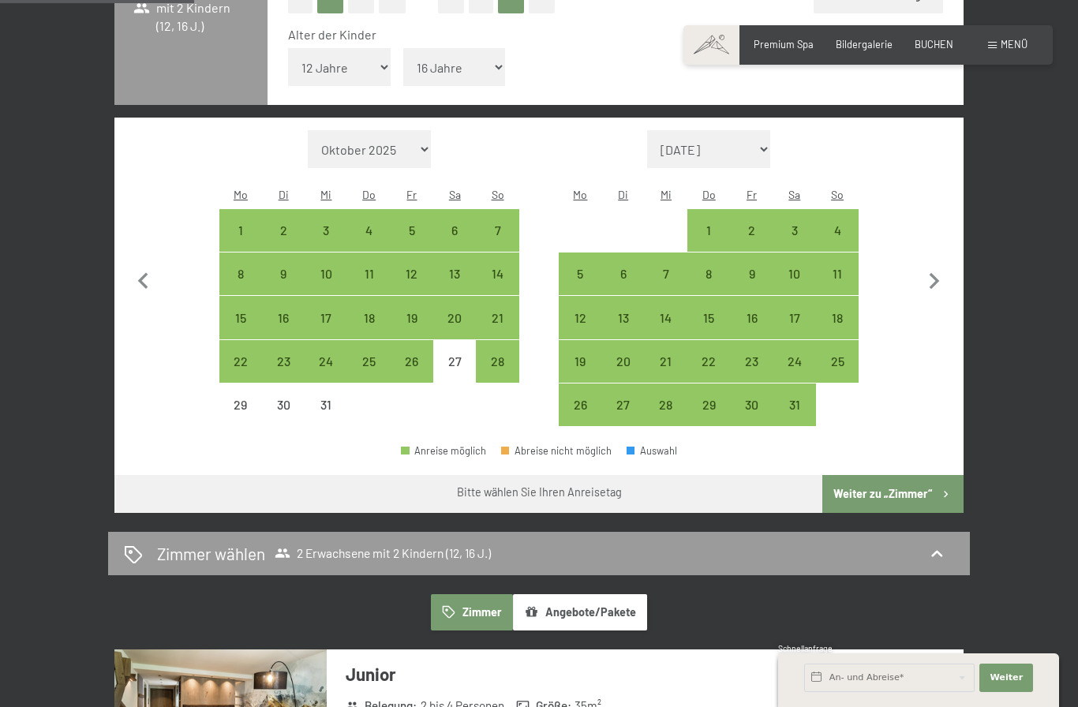
click at [838, 224] on div "4" at bounding box center [836, 243] width 39 height 39
select select "2025-12-01"
select select "2026-01-01"
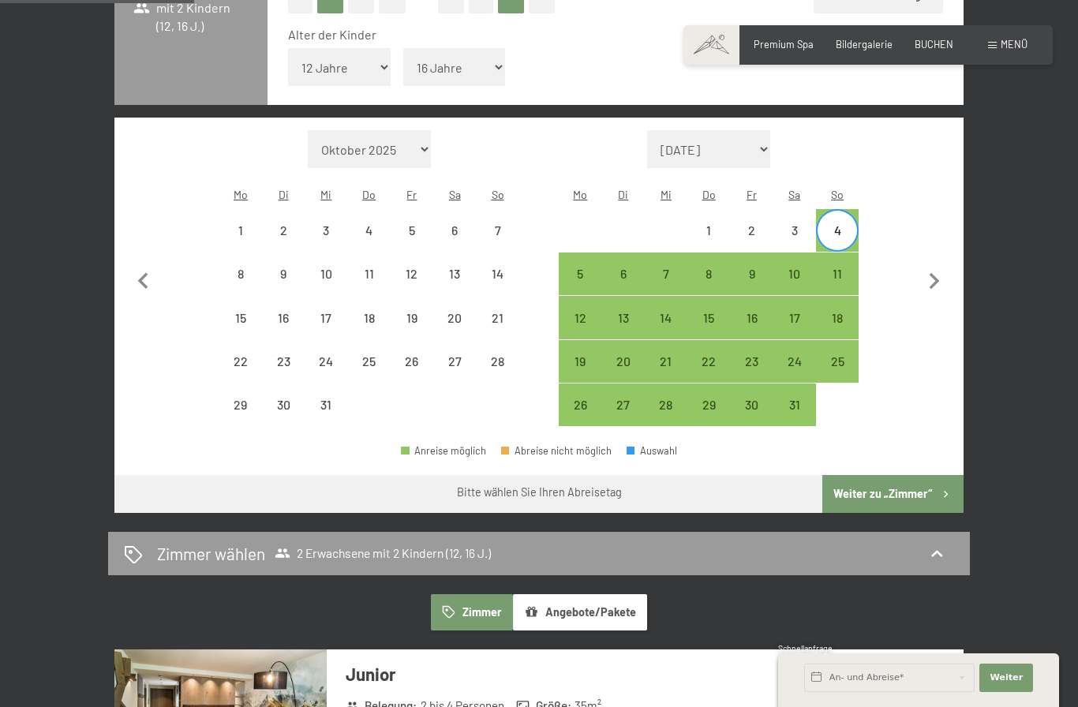
click at [488, 365] on div "28" at bounding box center [496, 374] width 39 height 39
select select "2025-12-01"
select select "2026-01-01"
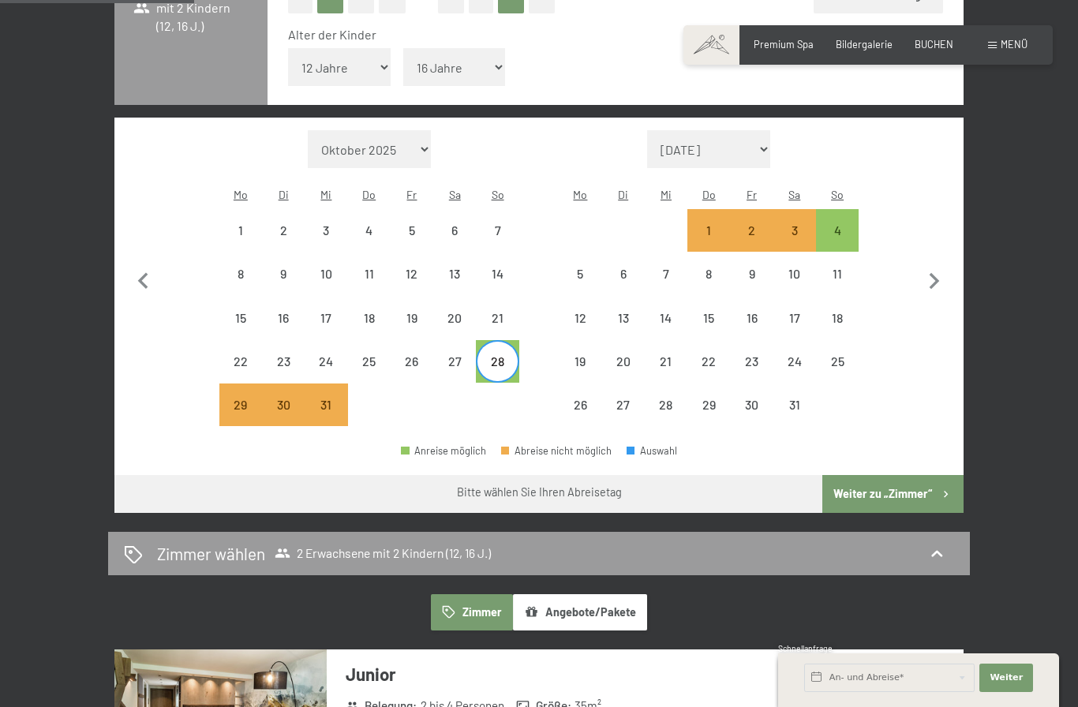
click at [847, 224] on div "4" at bounding box center [836, 243] width 39 height 39
select select "2025-12-01"
select select "2026-01-01"
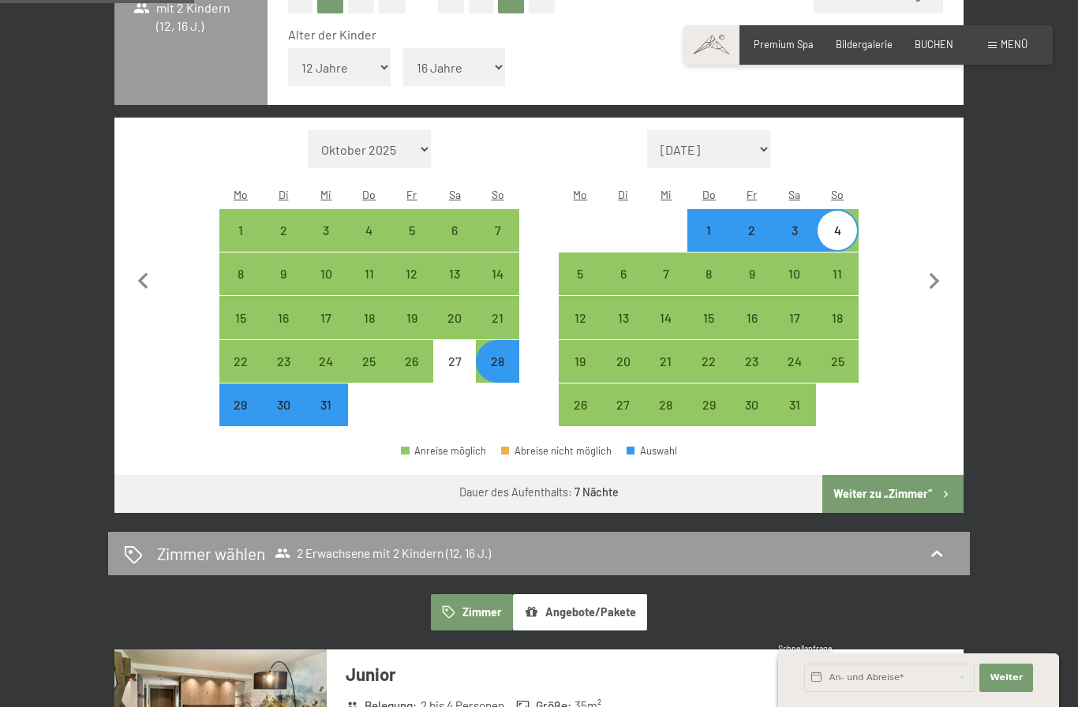
click at [509, 355] on div "28" at bounding box center [496, 374] width 39 height 39
select select "2025-12-01"
select select "2026-01-01"
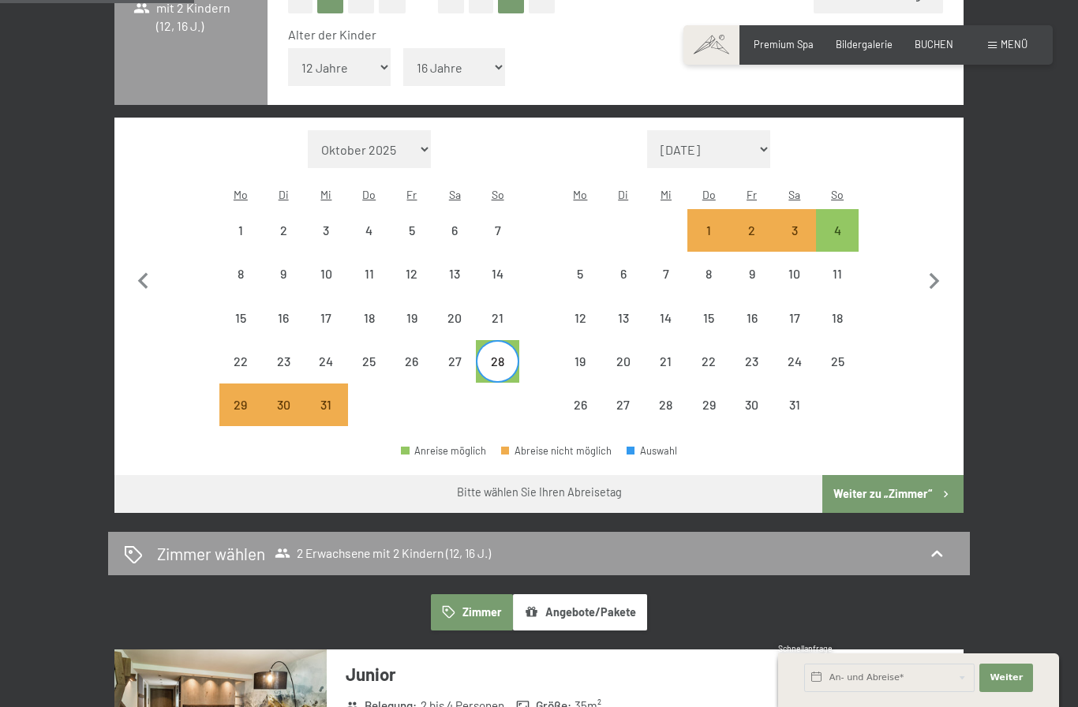
click at [504, 357] on div "28" at bounding box center [496, 374] width 39 height 39
select select "2025-12-01"
select select "2026-01-01"
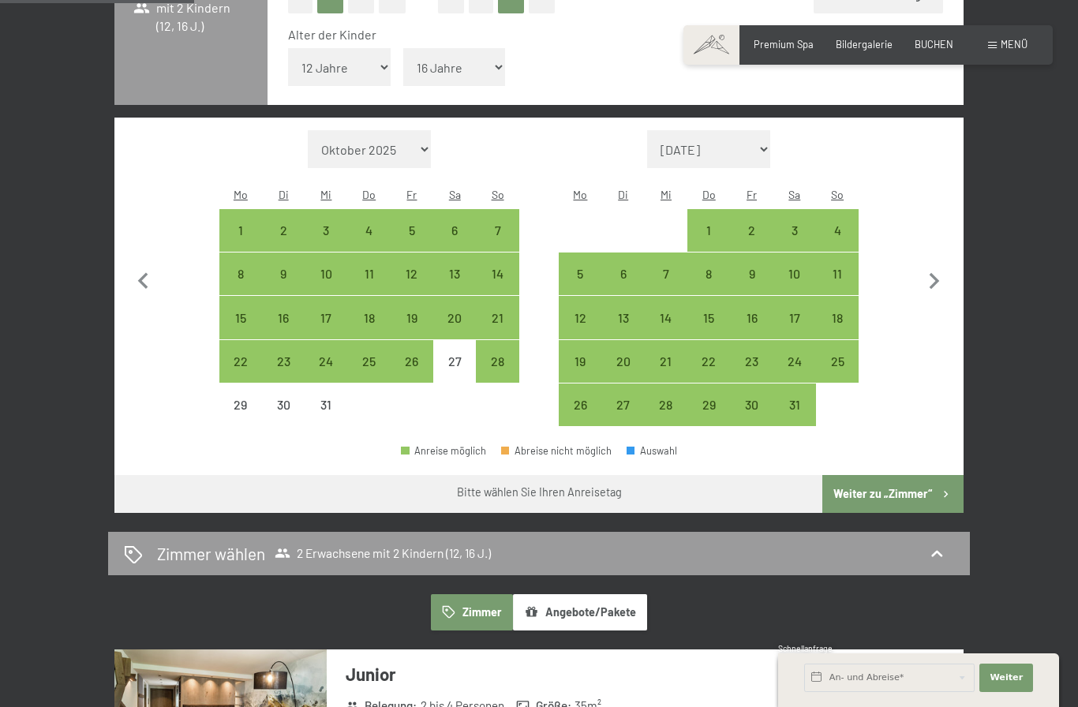
click at [798, 227] on div "3" at bounding box center [794, 243] width 39 height 39
select select "2025-12-01"
select select "2026-01-01"
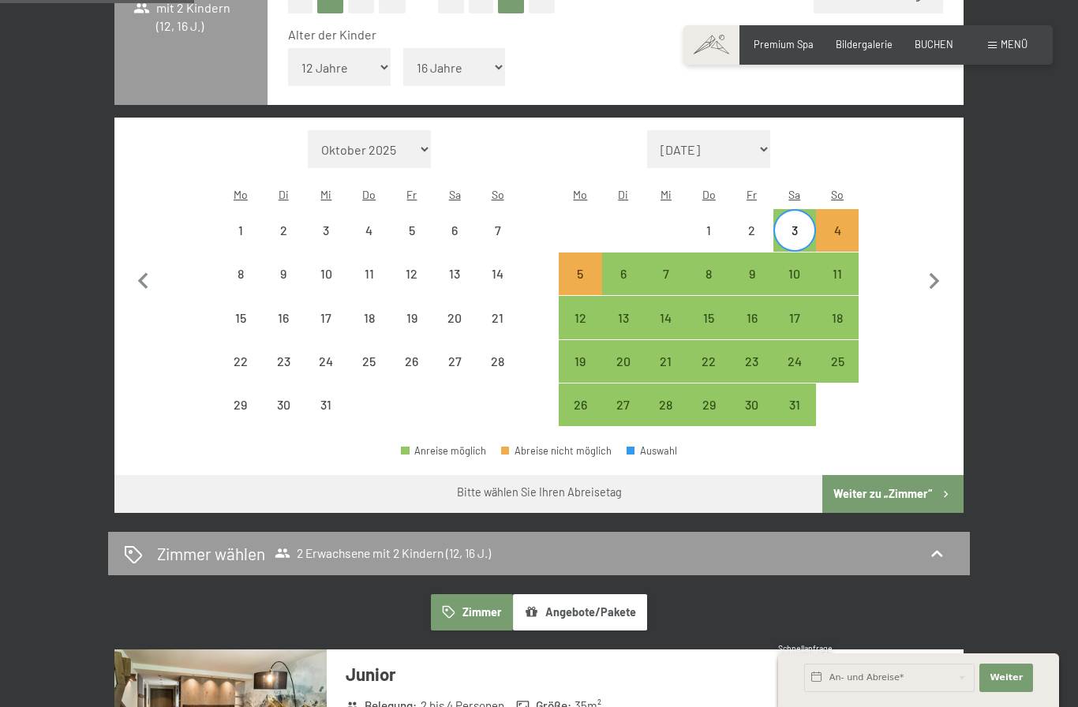
click at [502, 361] on div "28" at bounding box center [496, 374] width 39 height 39
select select "2025-12-01"
select select "2026-01-01"
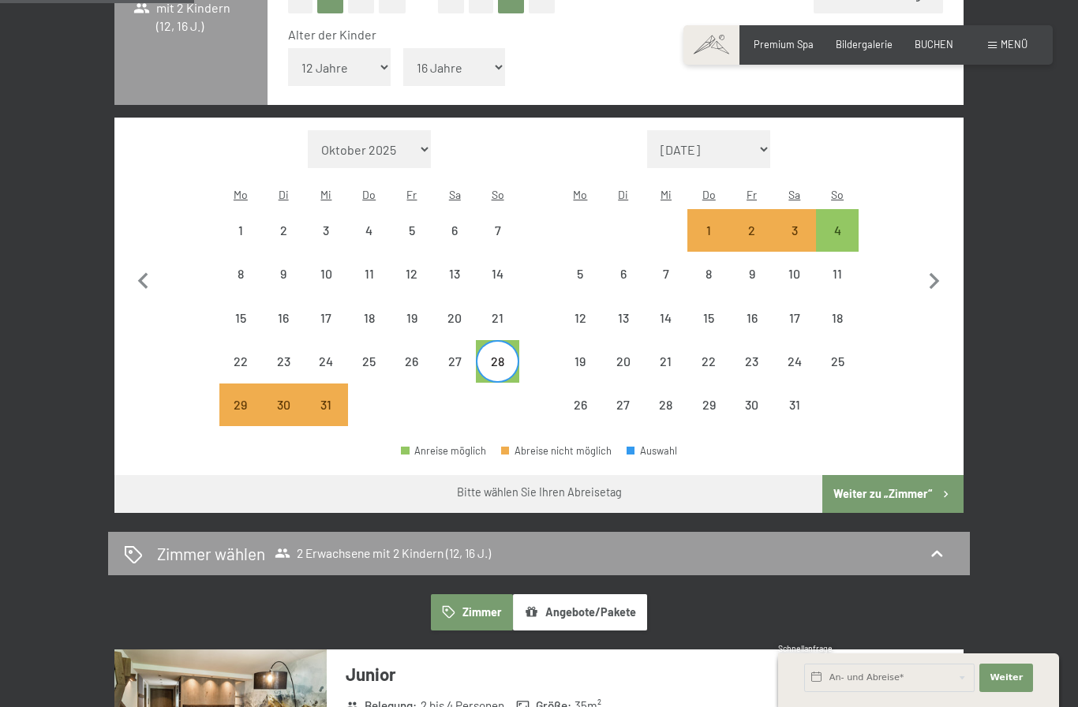
click at [798, 226] on div "3" at bounding box center [794, 243] width 39 height 39
select select "2025-12-01"
select select "2026-01-01"
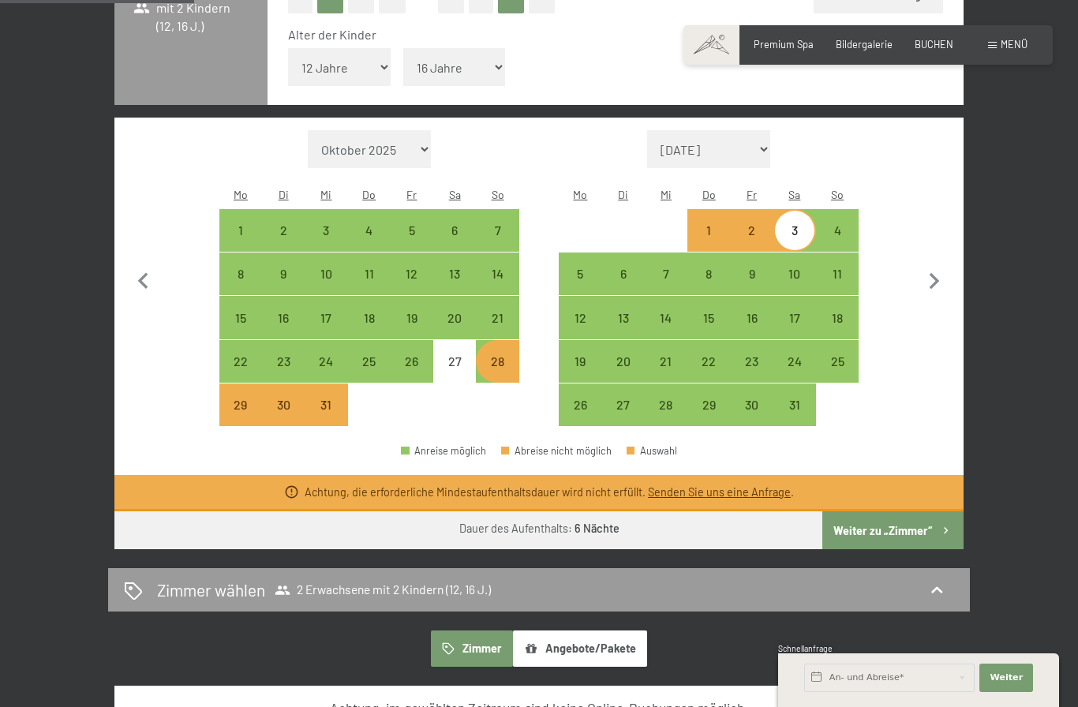
click at [507, 355] on div "28" at bounding box center [496, 374] width 39 height 39
select select "2025-12-01"
select select "2026-01-01"
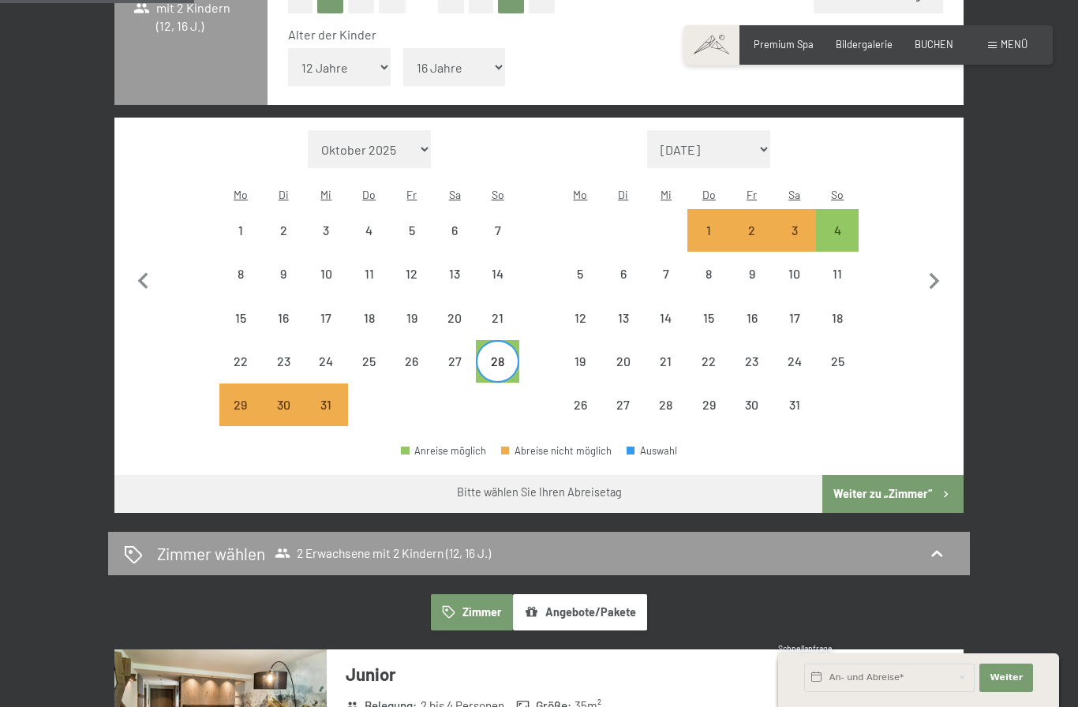
click at [844, 226] on div "4" at bounding box center [836, 243] width 39 height 39
select select "2025-12-01"
select select "2026-01-01"
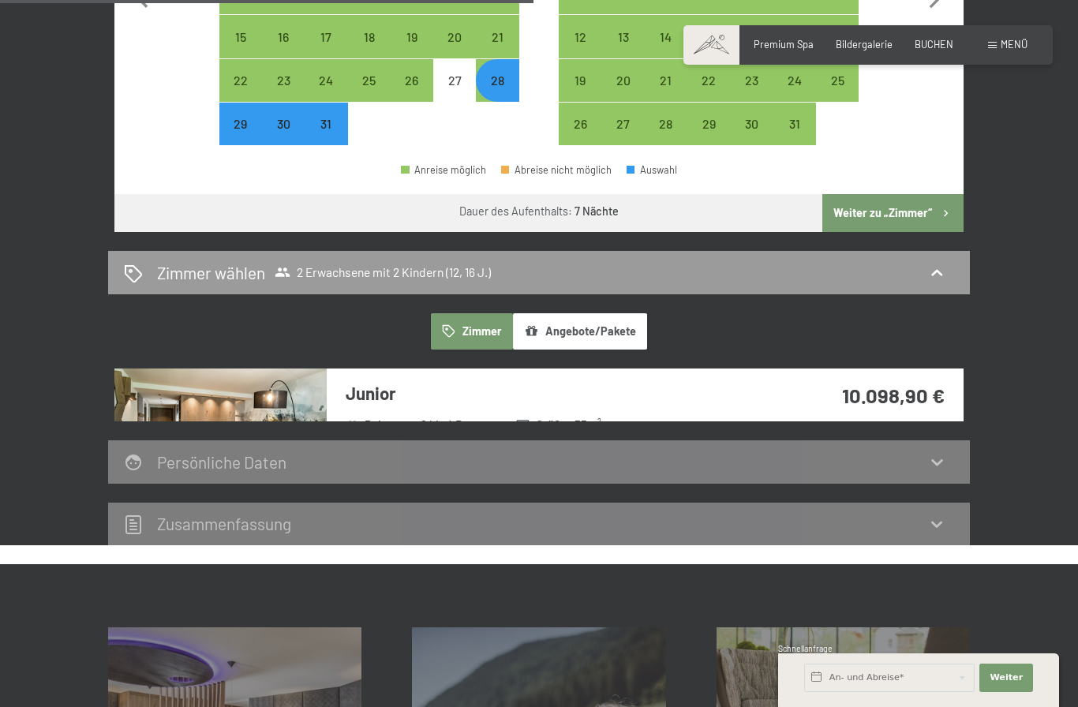
click at [909, 212] on button "Weiter zu „Zimmer“" at bounding box center [892, 213] width 141 height 38
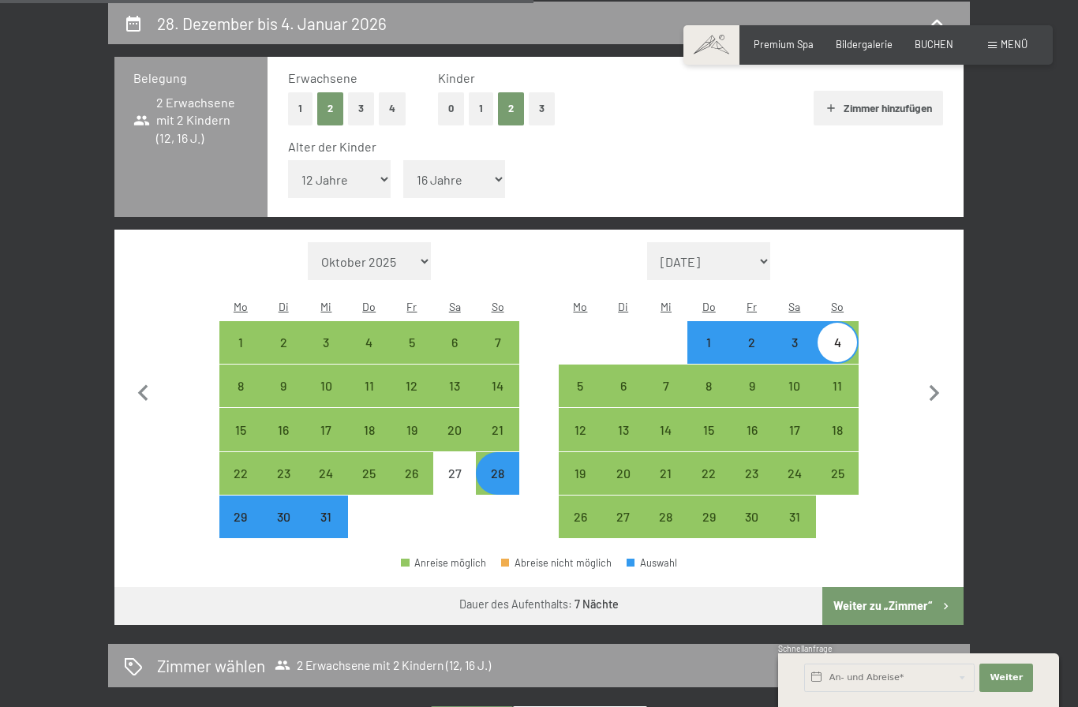
select select "2025-12-01"
select select "2026-01-01"
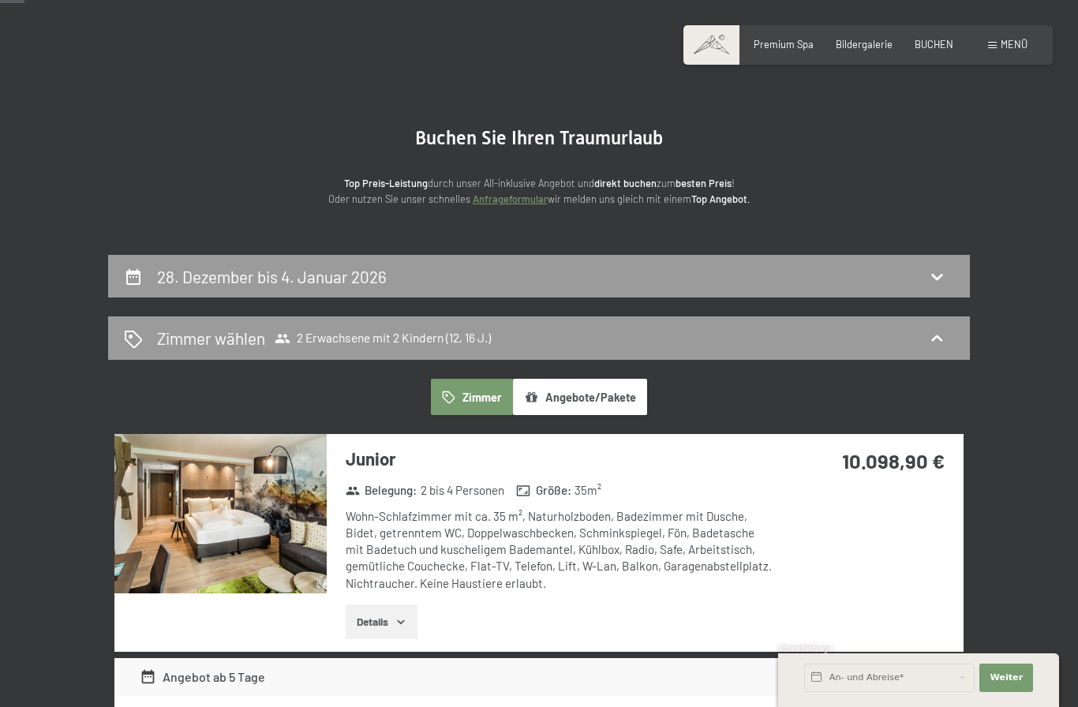
scroll to position [49, 0]
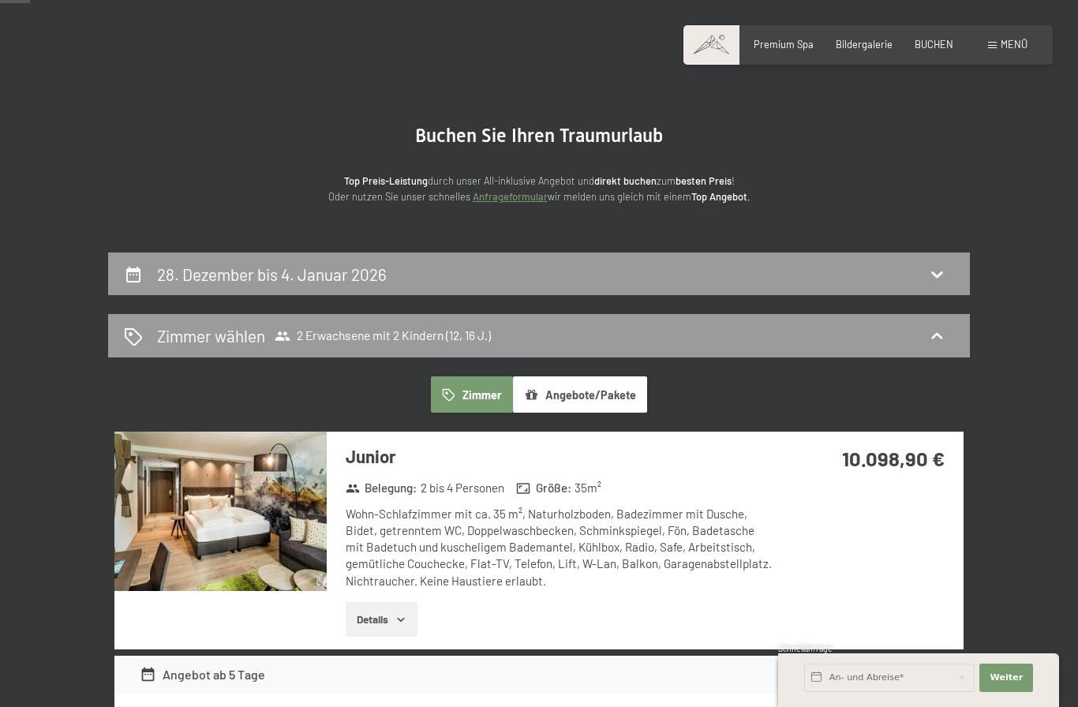
click at [923, 282] on div "28. Dezember bis 4. Januar 2026" at bounding box center [539, 274] width 830 height 23
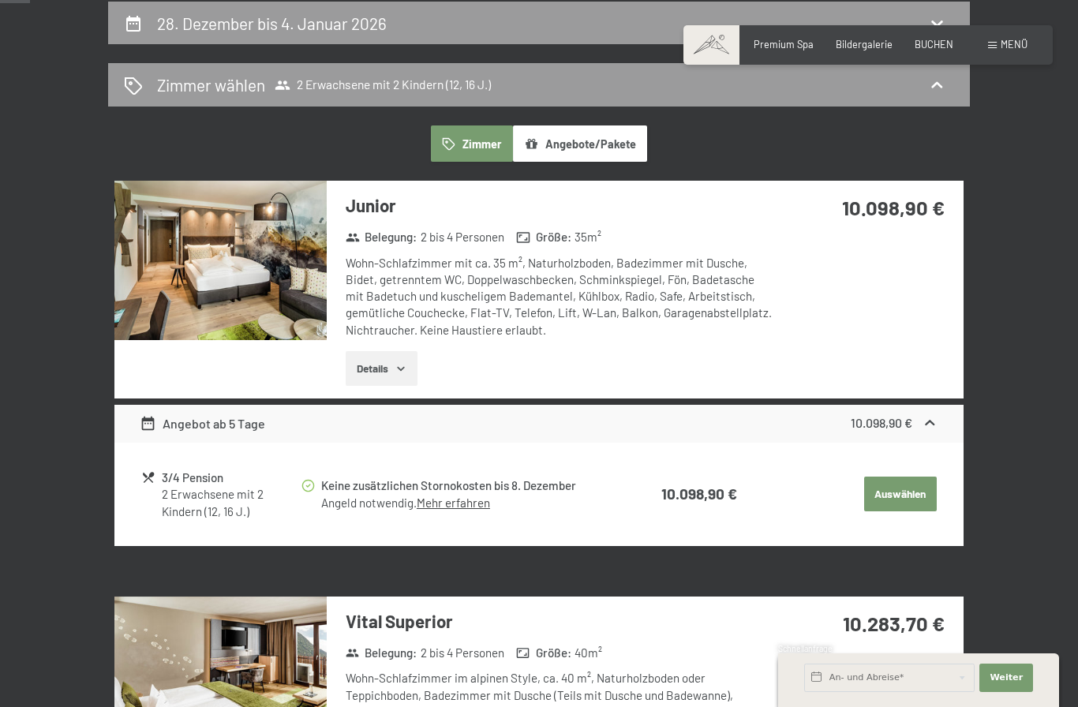
select select "12"
select select "16"
select select "2025-12-01"
select select "2026-01-01"
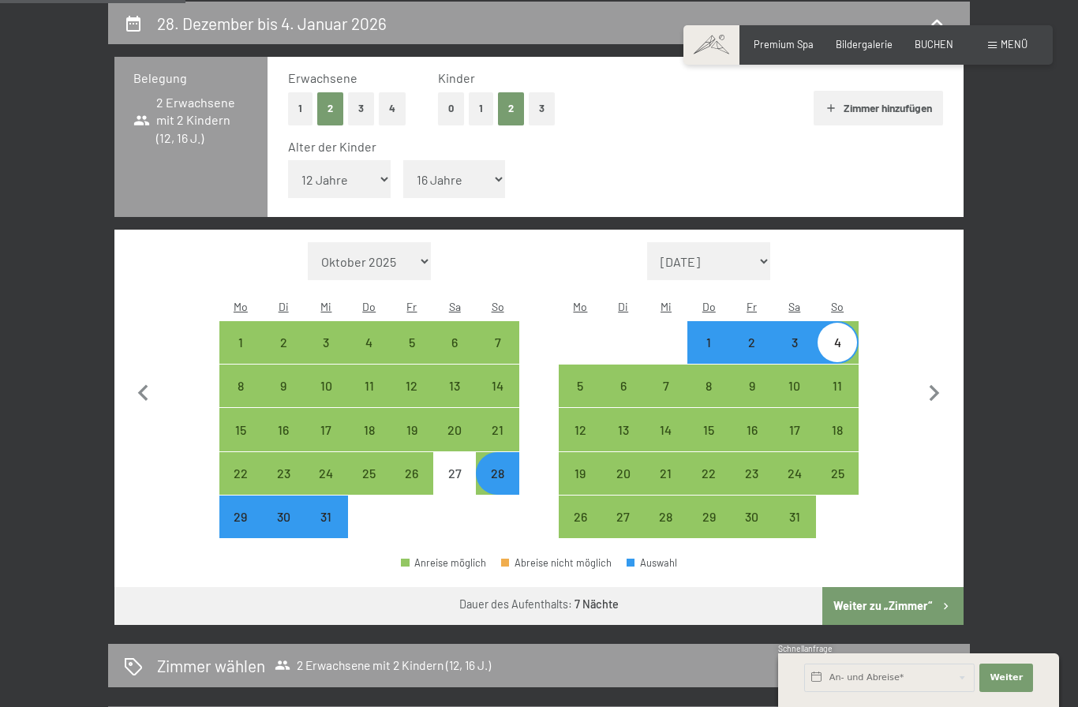
click at [922, 383] on icon "button" at bounding box center [934, 393] width 33 height 33
select select "2026-01-01"
select select "2026-02-01"
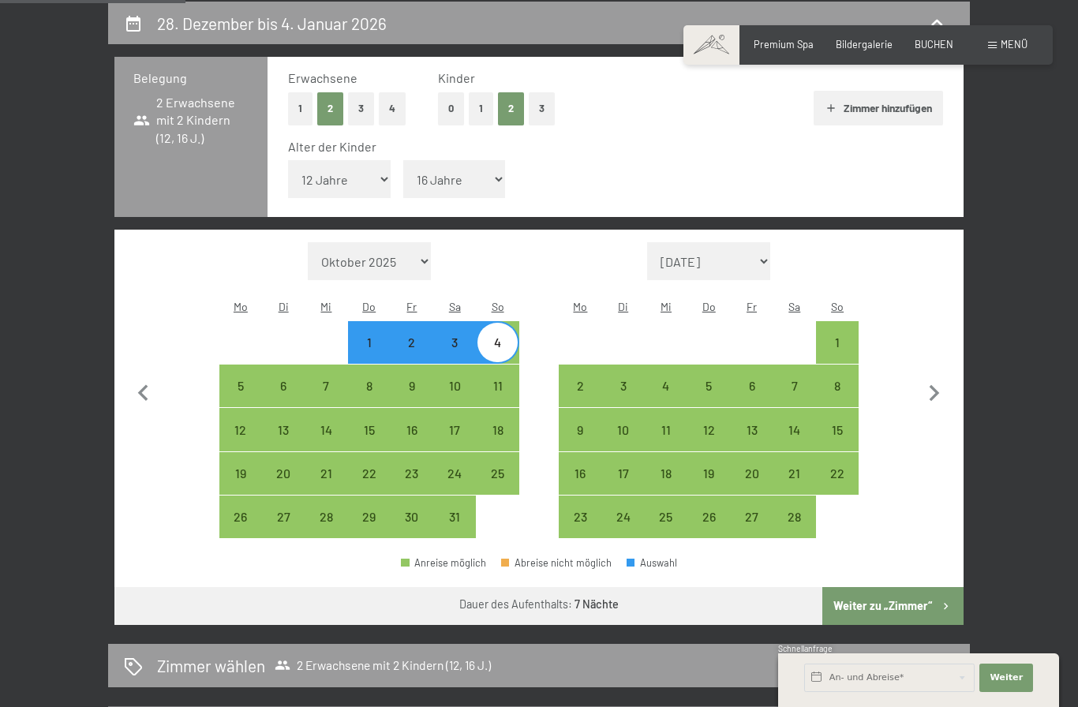
click at [801, 424] on div "14" at bounding box center [794, 443] width 39 height 39
select select "2026-01-01"
select select "2026-02-01"
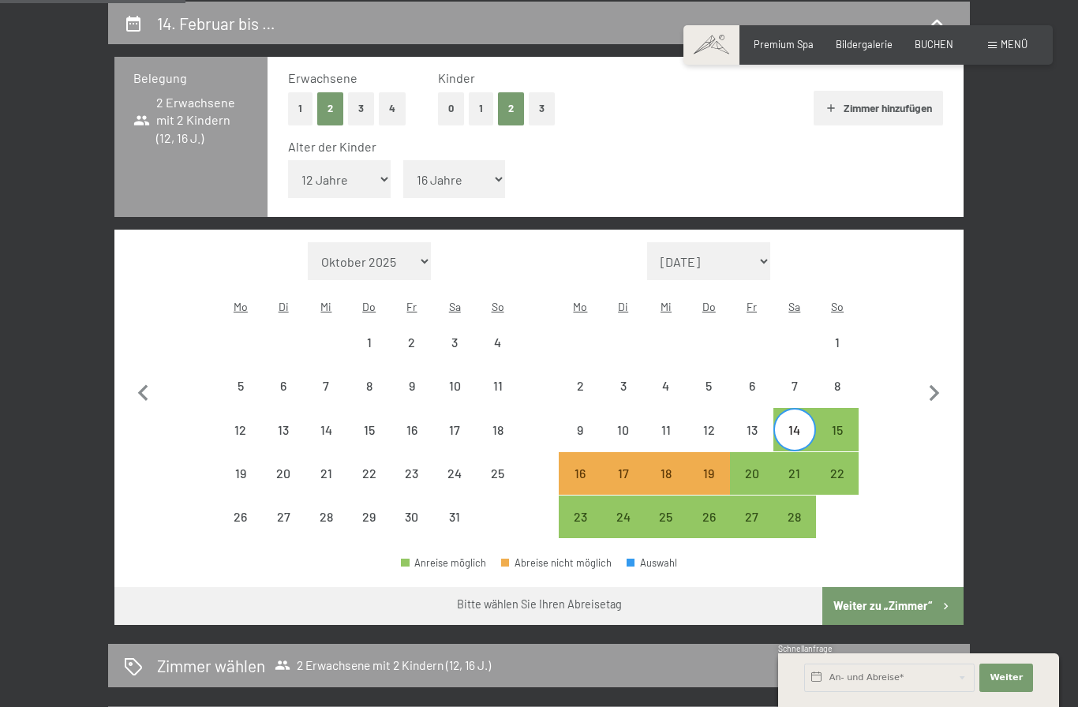
click at [711, 468] on div "19" at bounding box center [708, 486] width 39 height 39
select select "2026-01-01"
select select "2026-02-01"
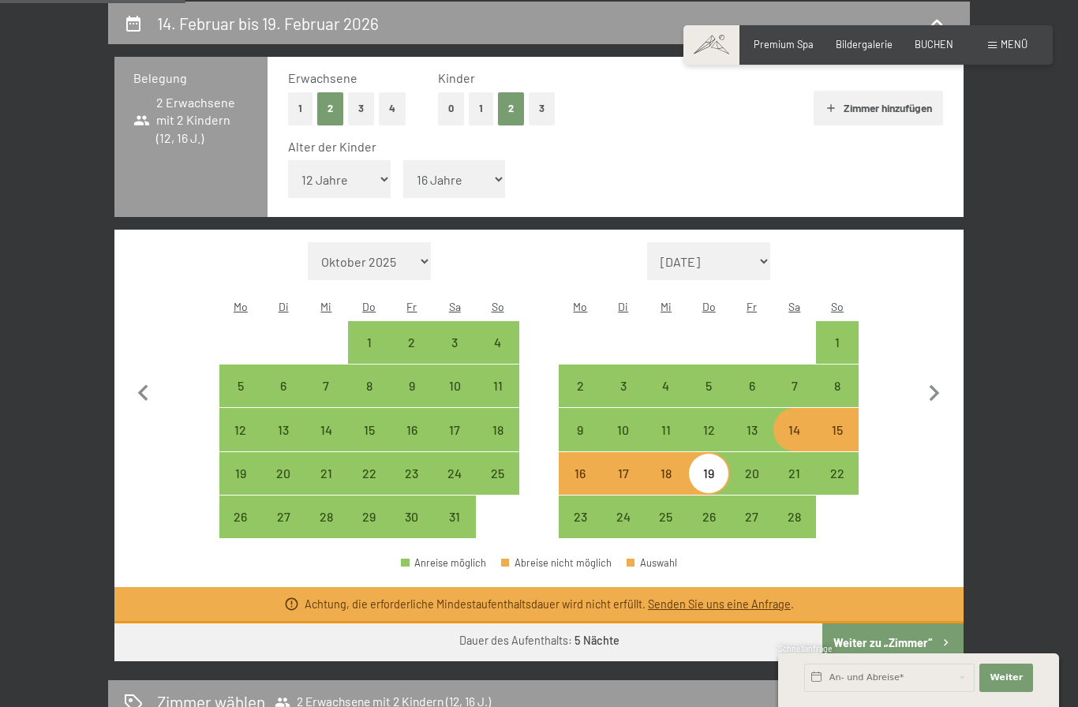
click at [788, 432] on div "14" at bounding box center [794, 443] width 39 height 39
select select "2026-01-01"
select select "2026-02-01"
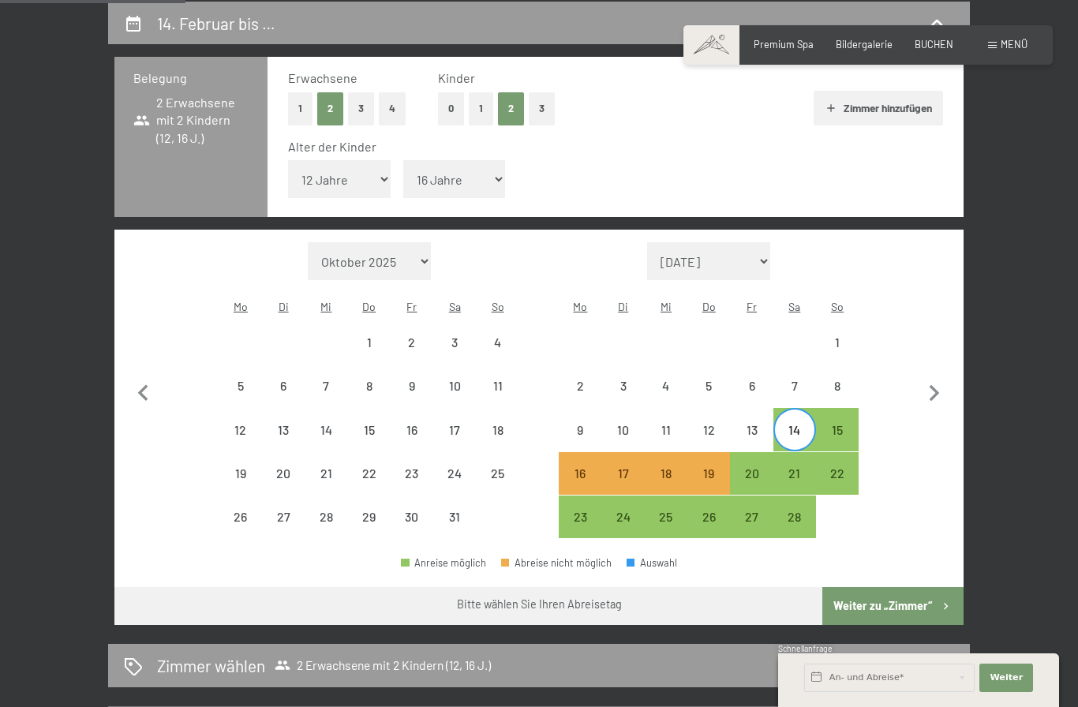
click at [759, 467] on div "20" at bounding box center [750, 486] width 39 height 39
select select "2026-01-01"
select select "2026-02-01"
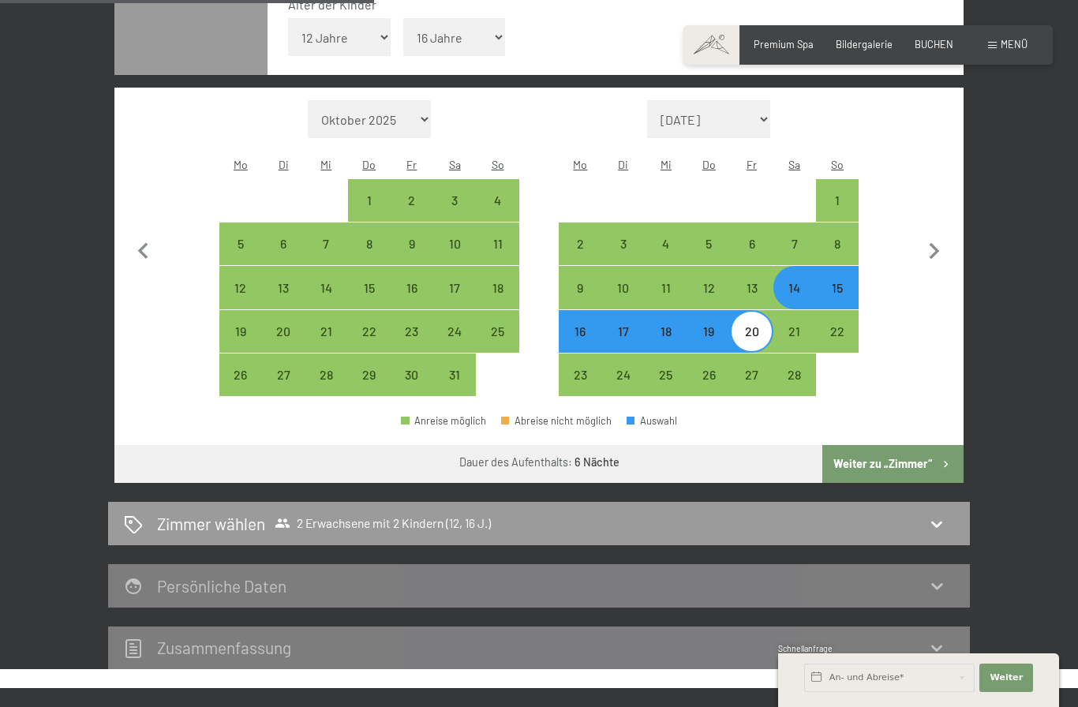
click at [905, 468] on button "Weiter zu „Zimmer“" at bounding box center [892, 464] width 141 height 38
select select "2026-01-01"
select select "2026-02-01"
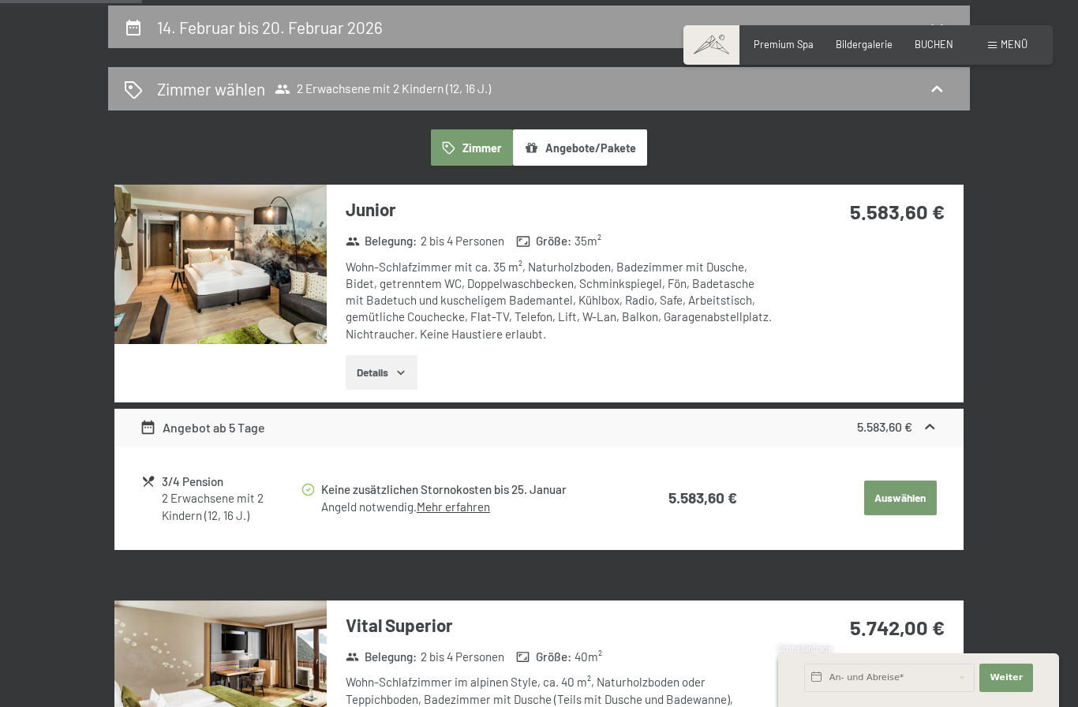
scroll to position [295, 0]
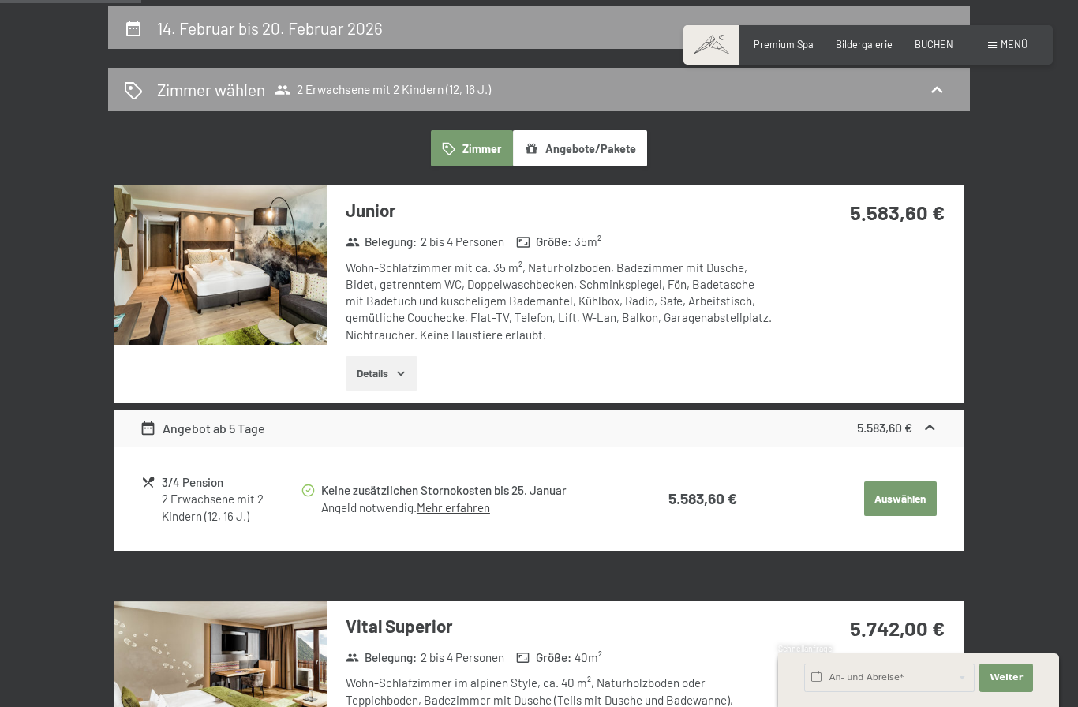
click at [230, 497] on div "2 Erwachsene mit 2 Kindern (12, 16 J.)" at bounding box center [231, 508] width 138 height 34
click at [896, 499] on button "Auswählen" at bounding box center [900, 498] width 73 height 35
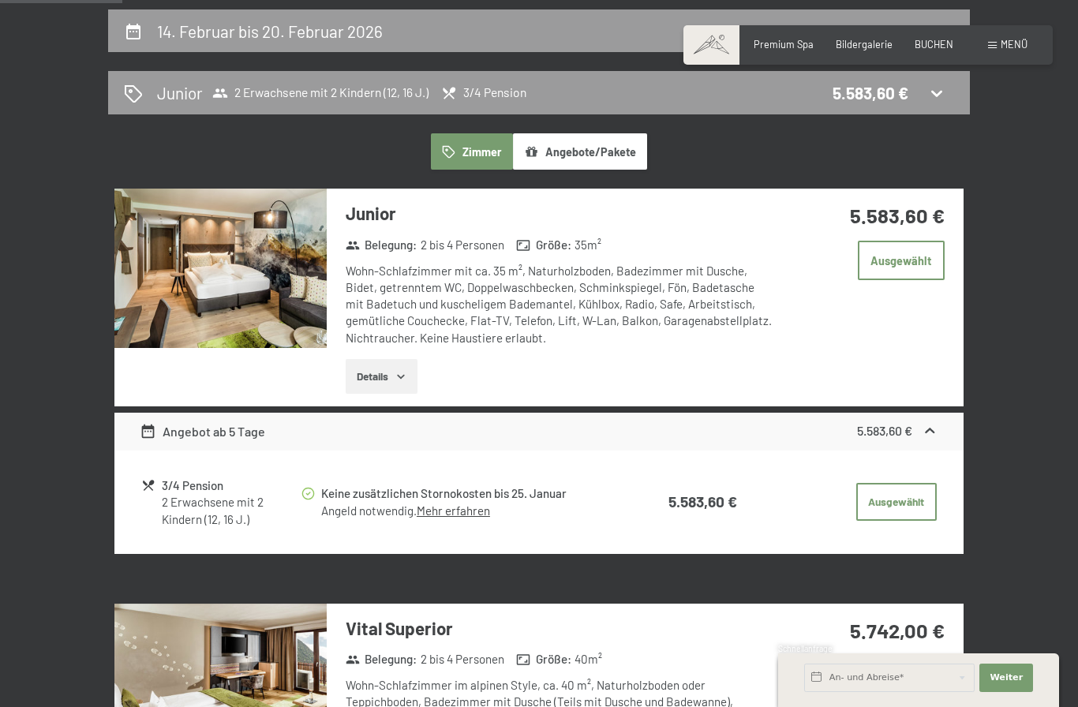
scroll to position [416, 0]
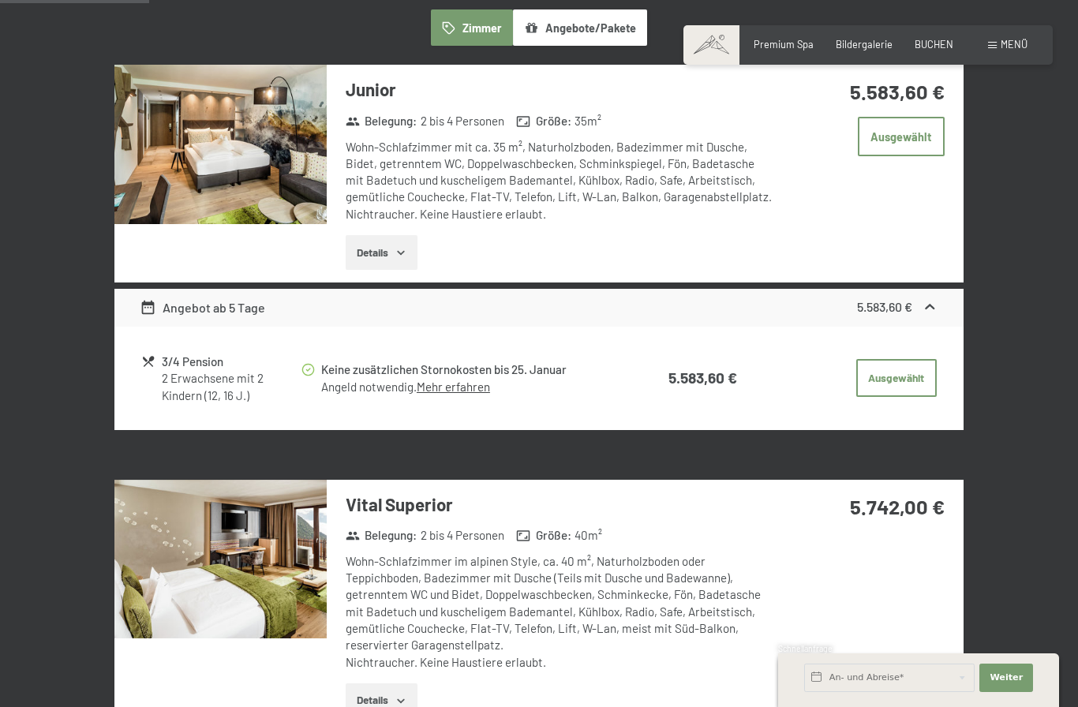
click at [906, 379] on button "Ausgewählt" at bounding box center [896, 378] width 80 height 38
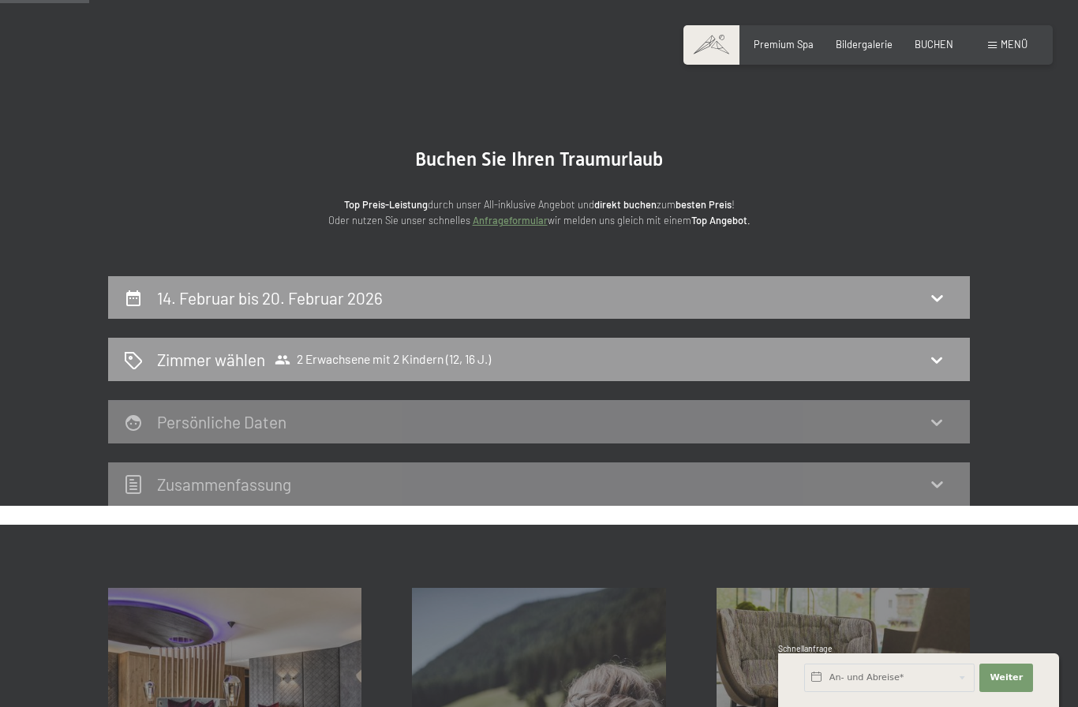
scroll to position [0, 0]
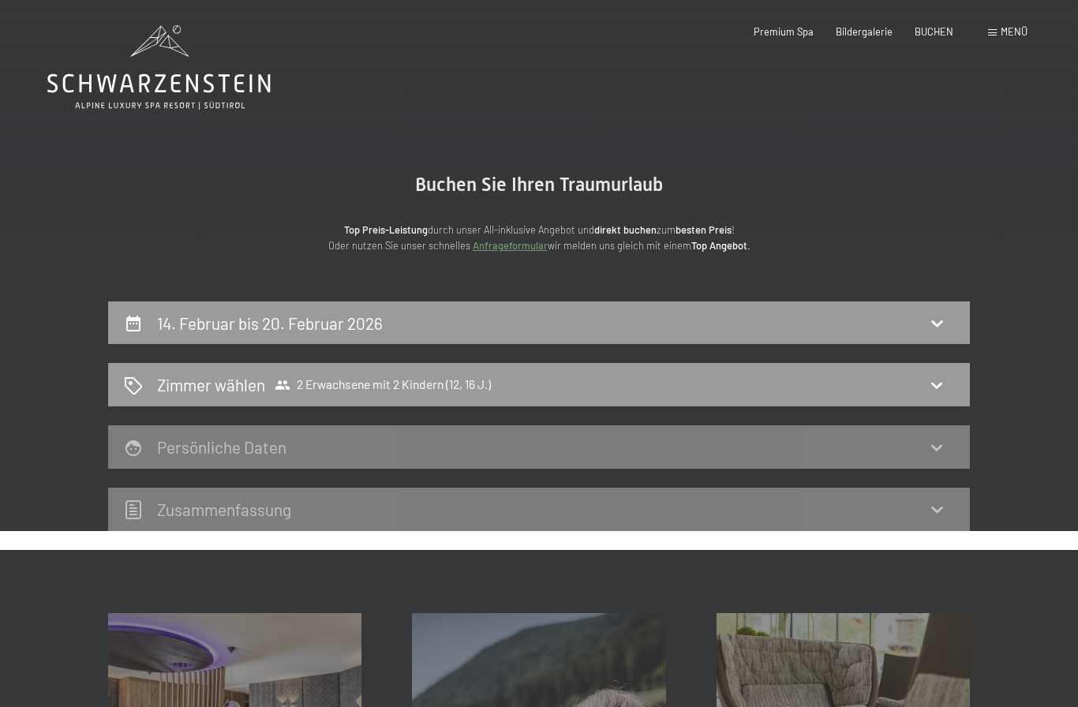
click at [941, 386] on icon at bounding box center [936, 385] width 19 height 19
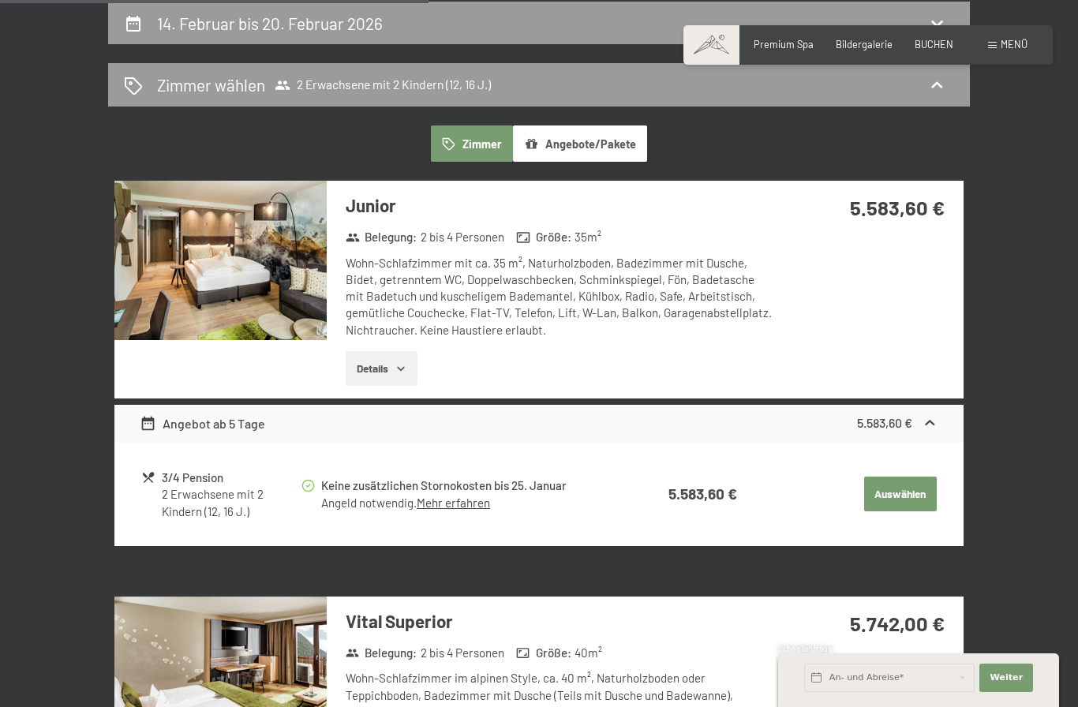
click at [943, 421] on div "Angebot ab 5 Tage 5.583,60 €" at bounding box center [538, 424] width 849 height 38
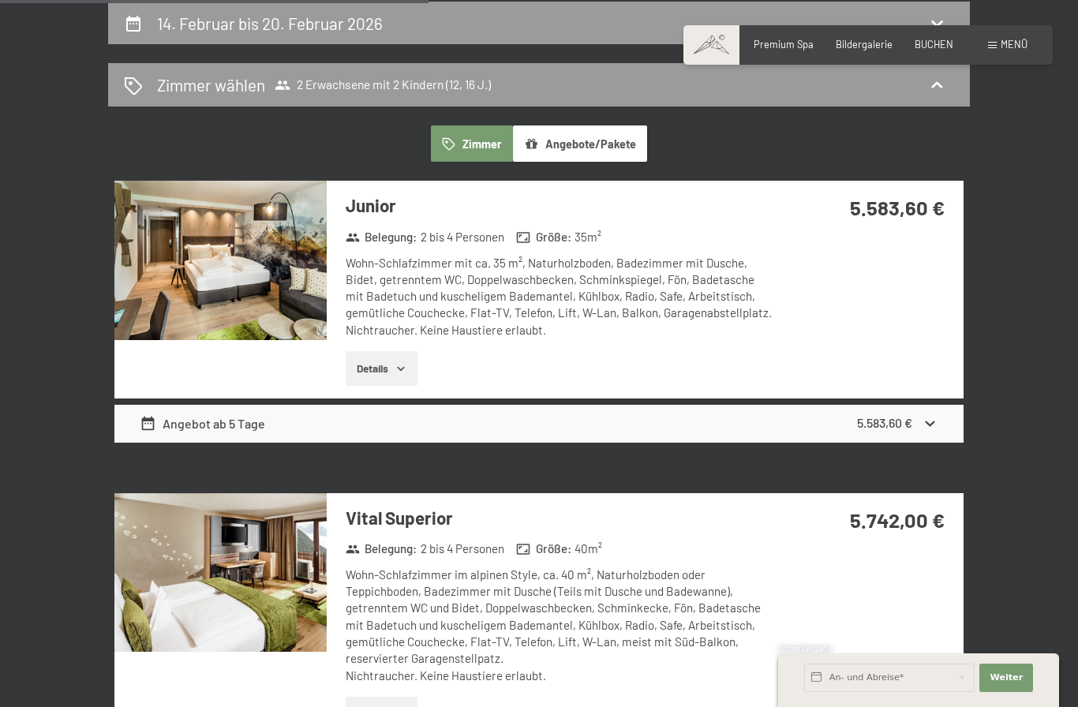
click at [935, 425] on icon at bounding box center [930, 423] width 17 height 17
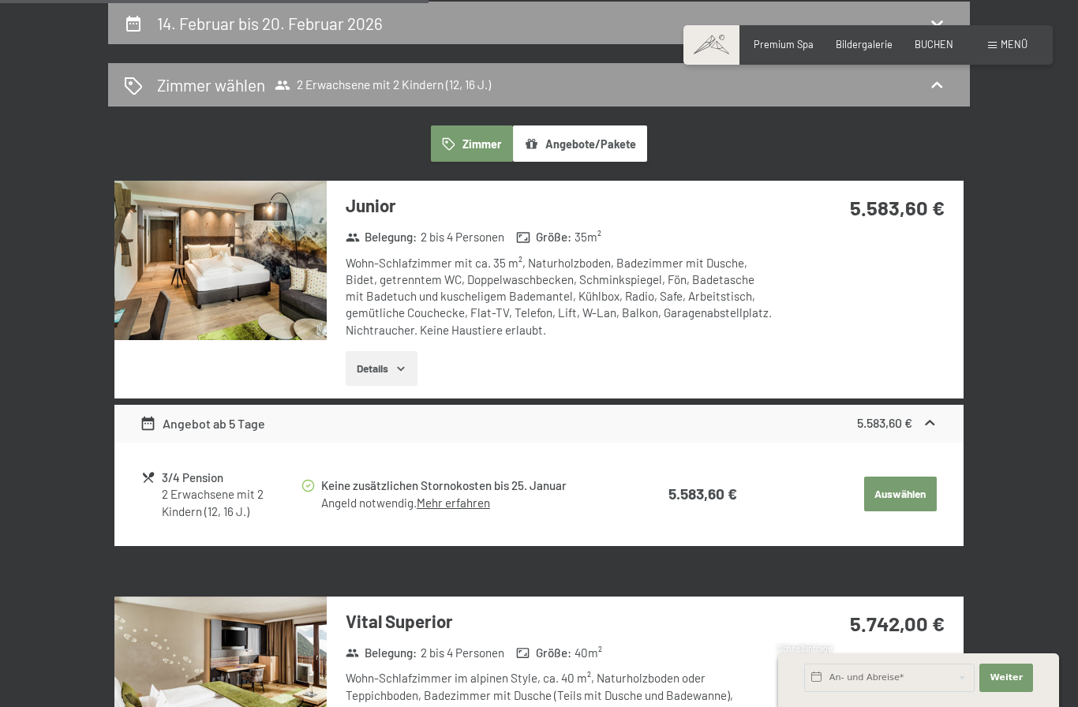
click at [907, 490] on button "Auswählen" at bounding box center [900, 494] width 73 height 35
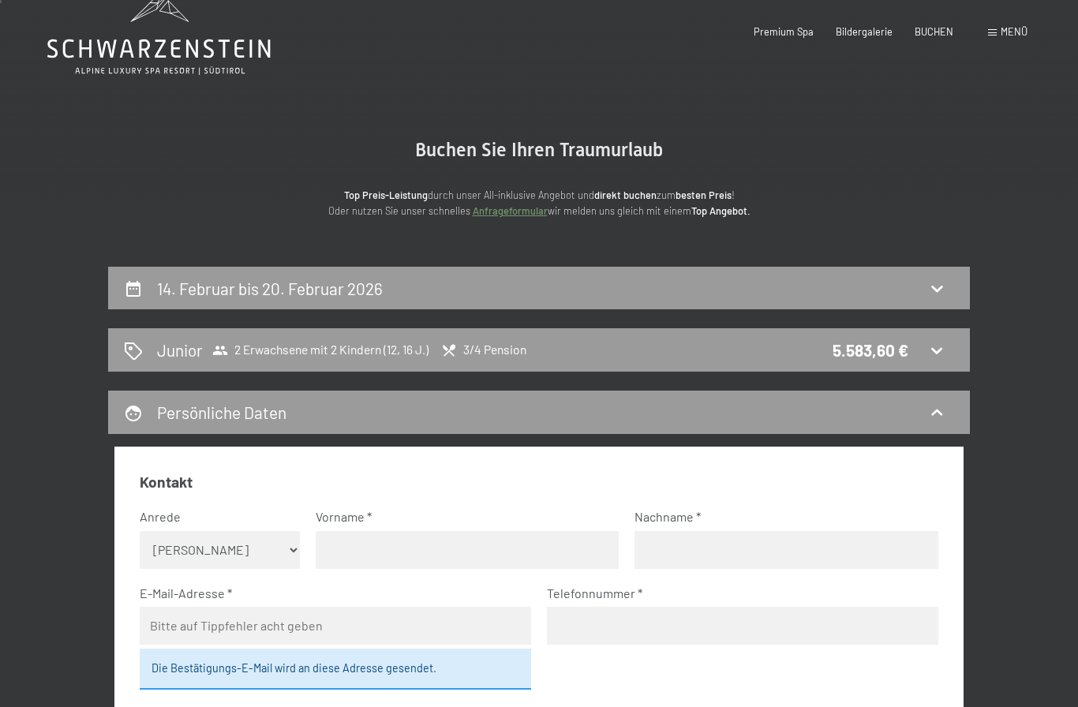
scroll to position [0, 0]
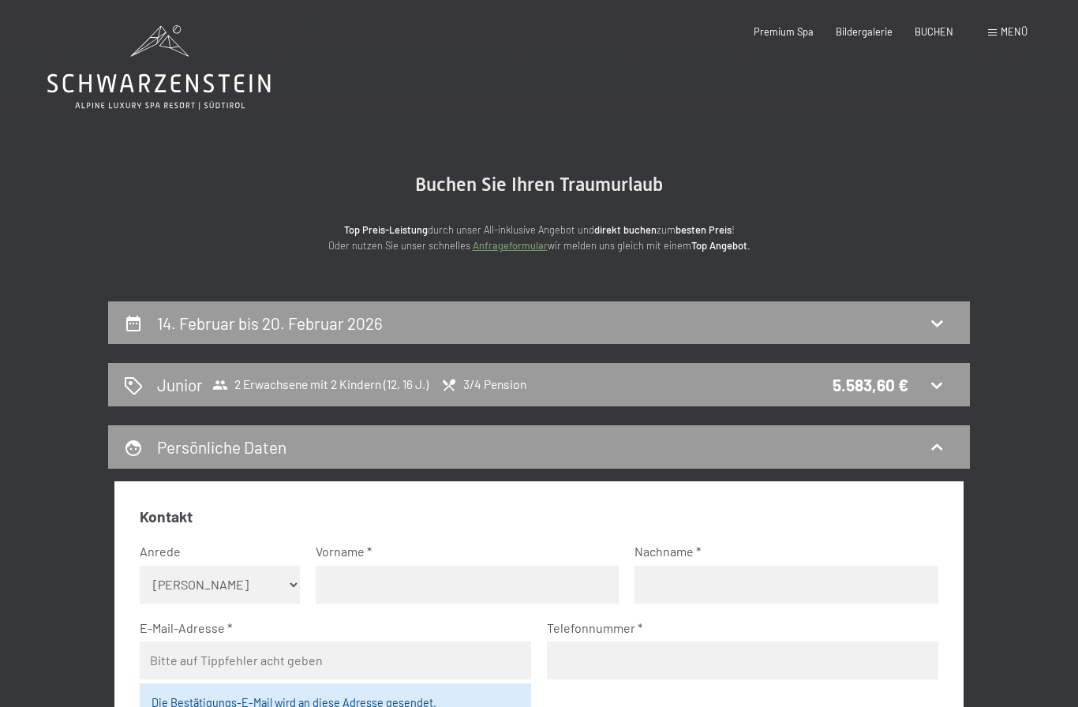
click at [806, 32] on span "Premium Spa" at bounding box center [784, 31] width 60 height 13
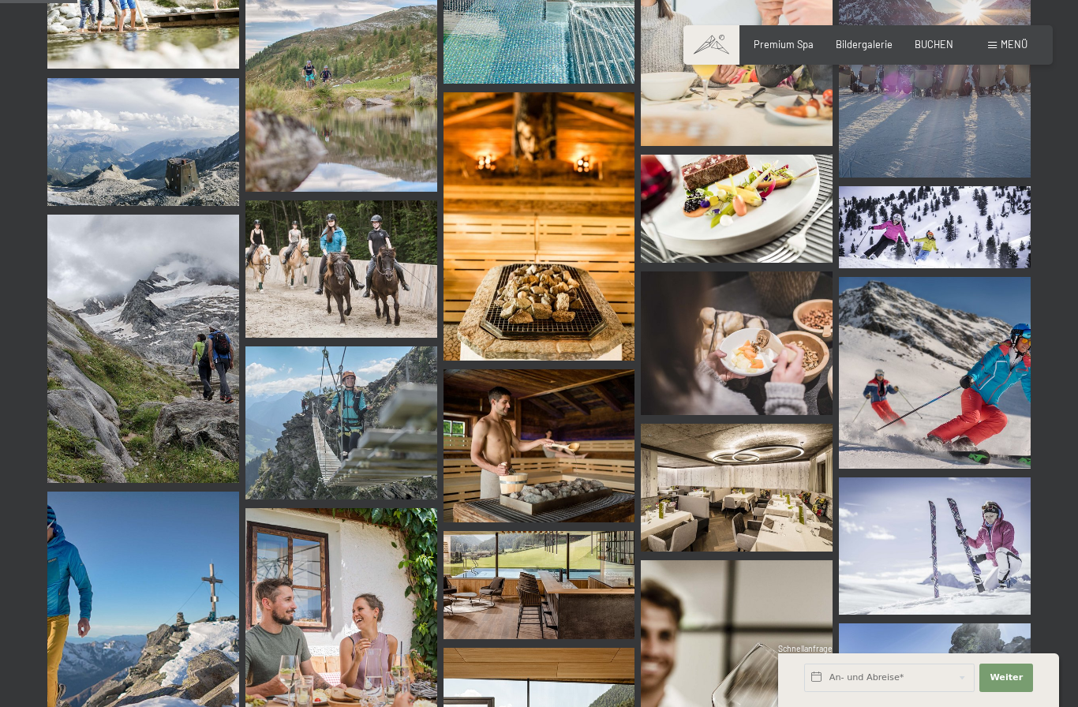
scroll to position [1079, 0]
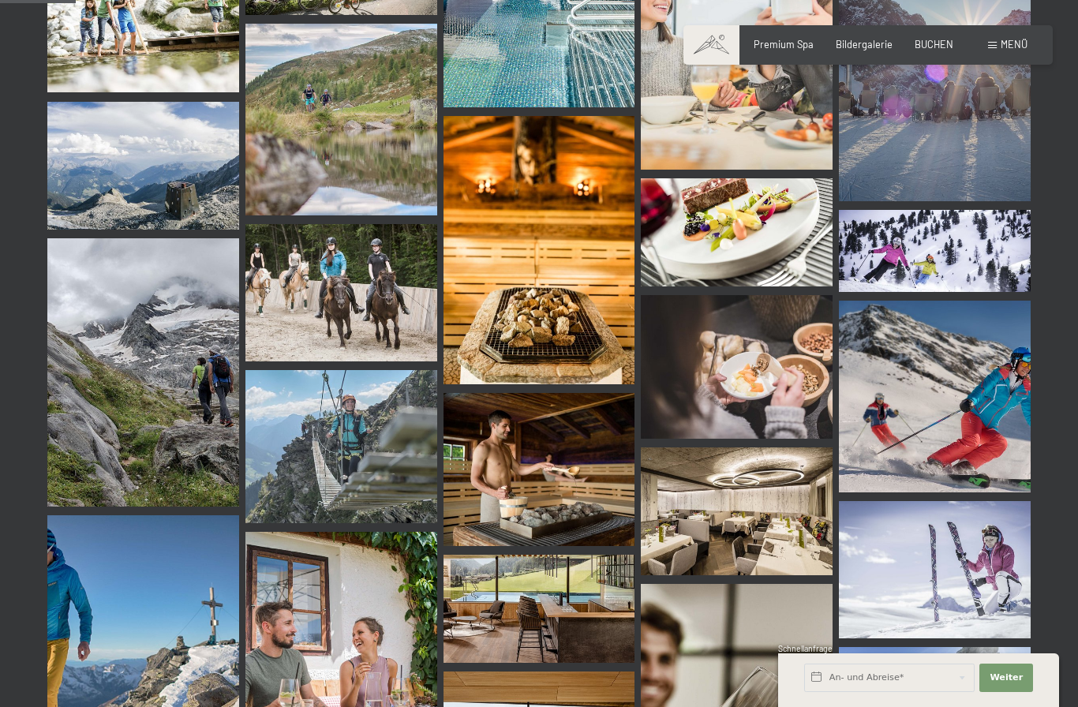
click at [962, 256] on img at bounding box center [935, 251] width 192 height 82
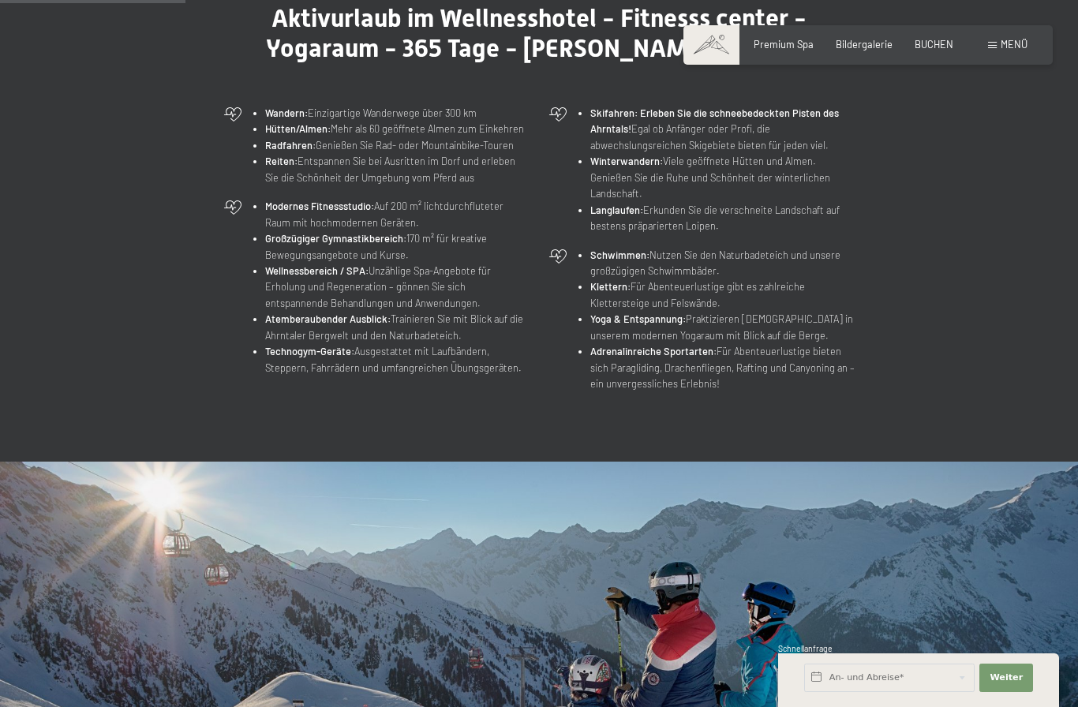
scroll to position [589, 0]
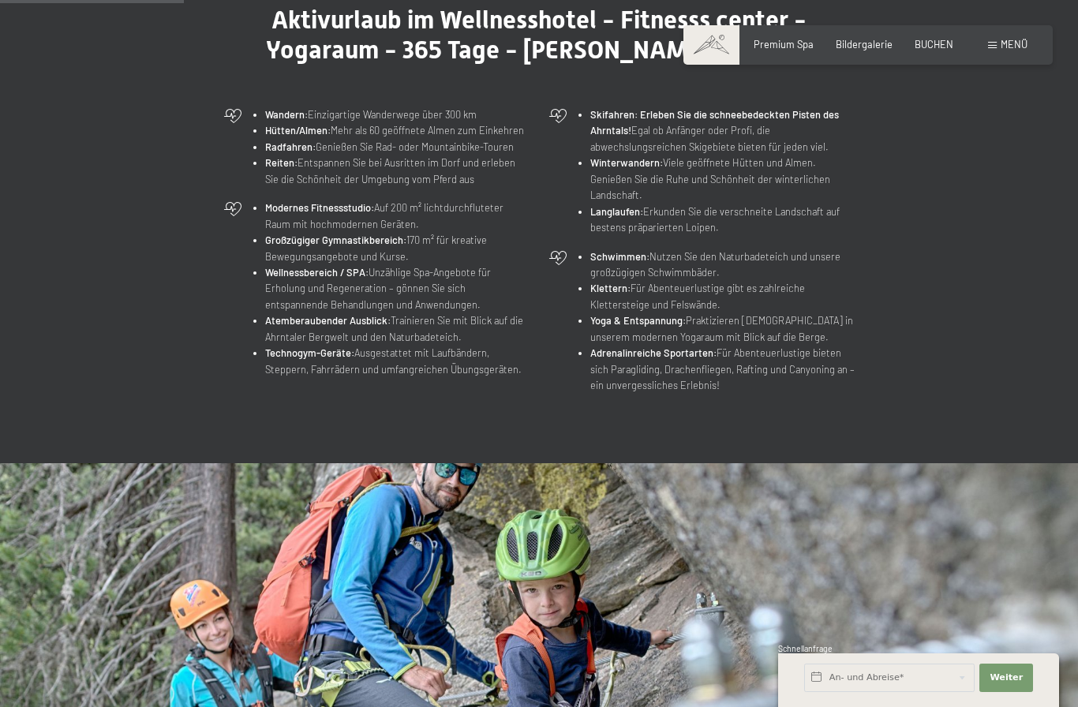
click at [641, 155] on li "Skifahren: Erleben Sie die schneebedeckten Pisten des Ahrntals! Egal ob Anfänge…" at bounding box center [722, 131] width 264 height 48
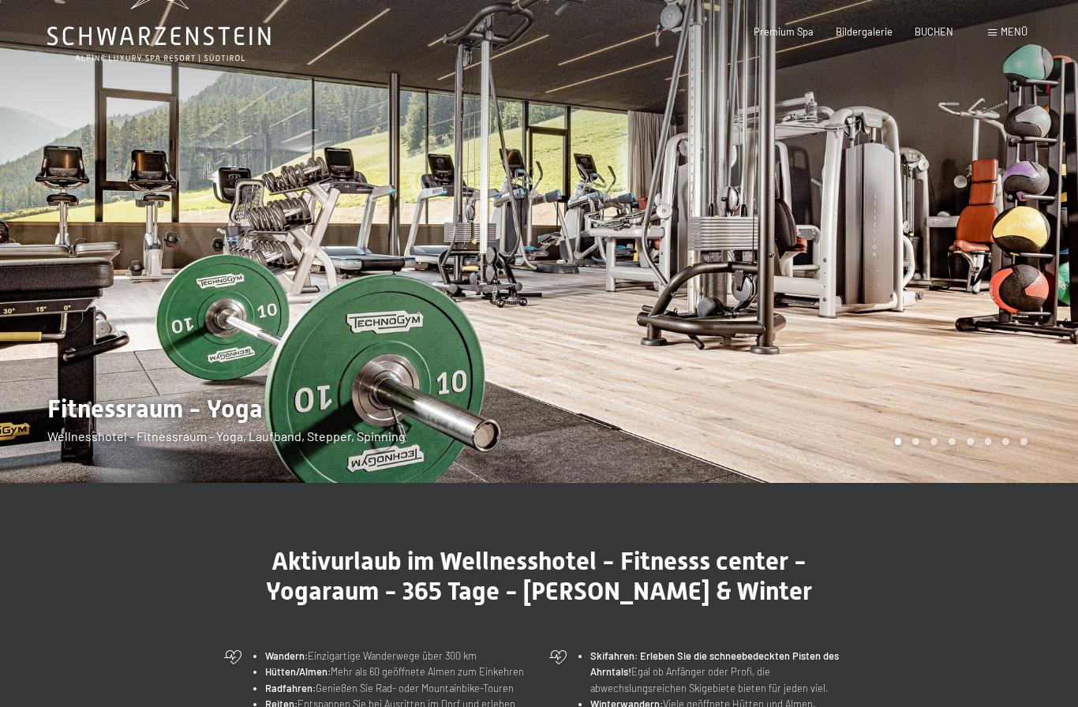
scroll to position [0, 0]
